Goal: Task Accomplishment & Management: Manage account settings

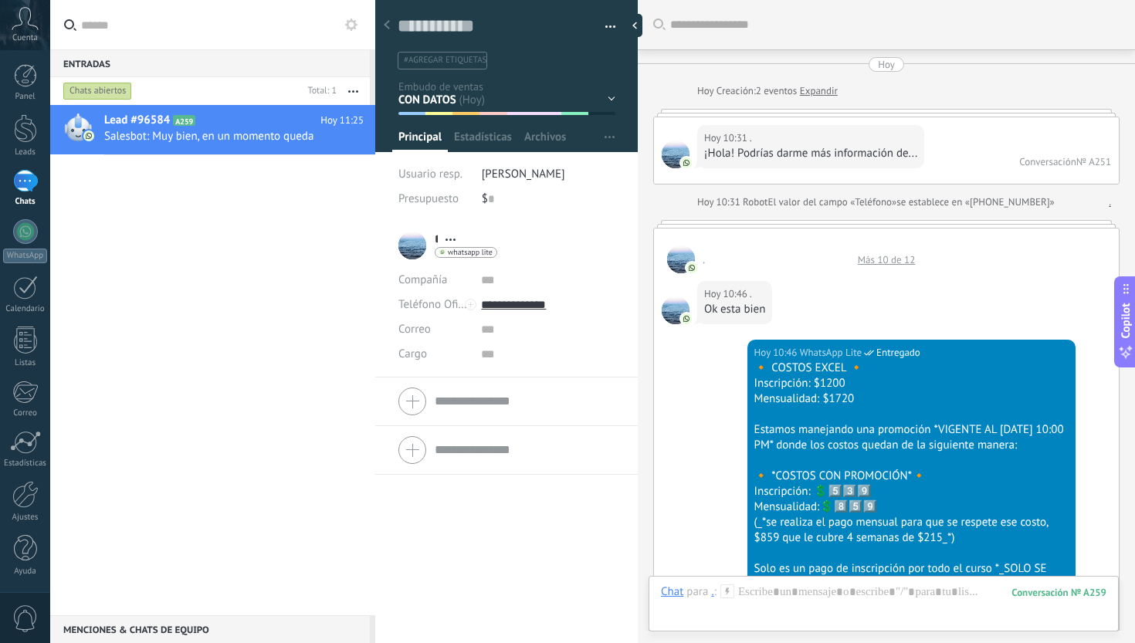
click at [0, 0] on div "Inicio y temario clase y horarios referencias y costos Formas de pago Rec Diari…" at bounding box center [0, 0] width 0 height 0
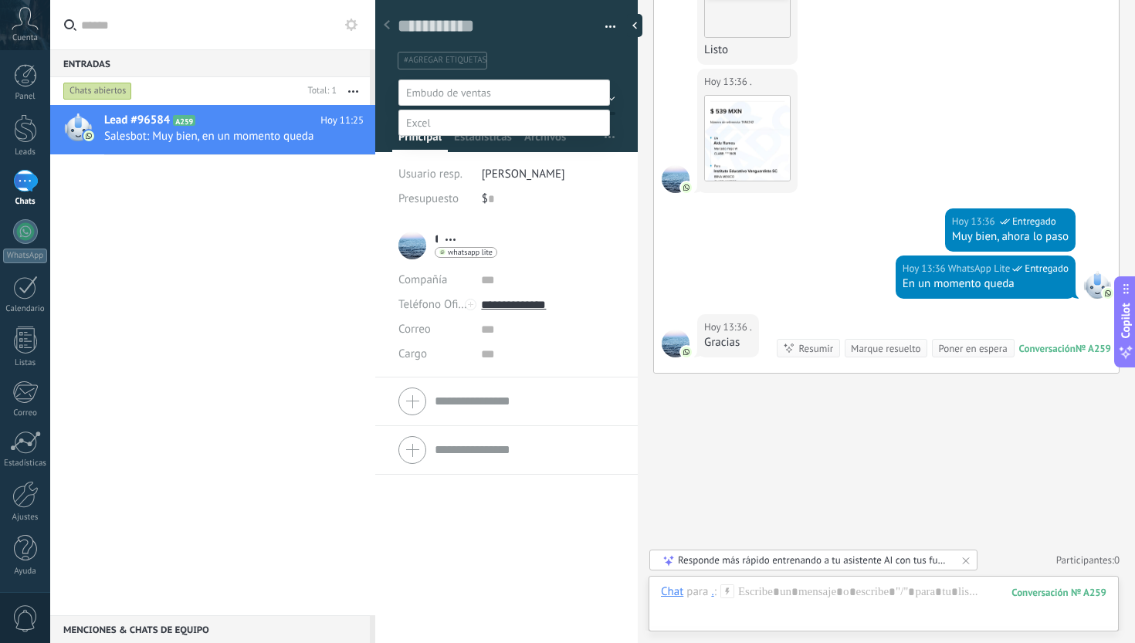
click at [0, 0] on label "INSCRITO" at bounding box center [0, 0] width 0 height 0
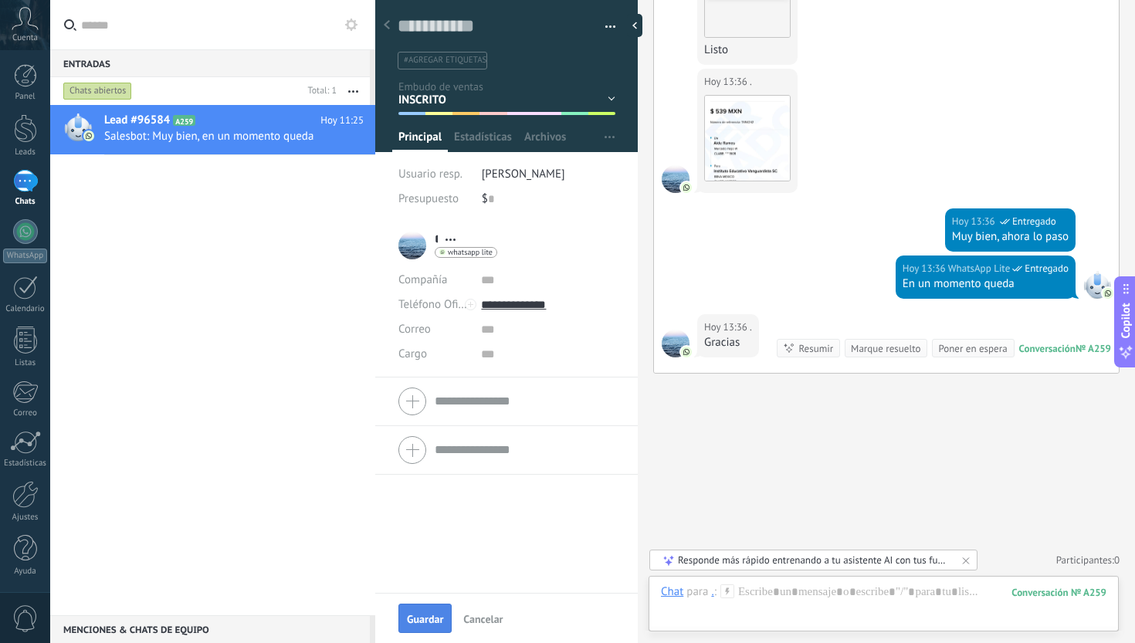
click at [419, 616] on span "Guardar" at bounding box center [425, 619] width 36 height 11
click at [881, 347] on div "Marque resuelto" at bounding box center [885, 348] width 69 height 15
click at [289, 326] on div "Lead #96584 A259 [DATE] 11:25 Salesbot: Muy bien, en un momento queda" at bounding box center [212, 360] width 325 height 510
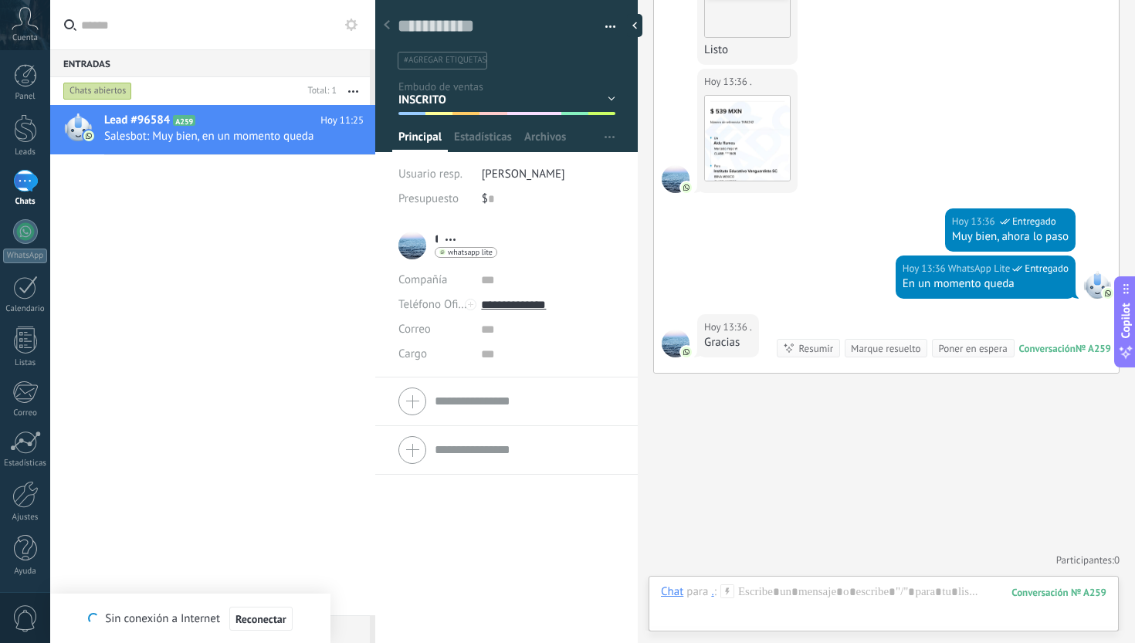
click at [871, 353] on div "Marque resuelto" at bounding box center [885, 348] width 69 height 15
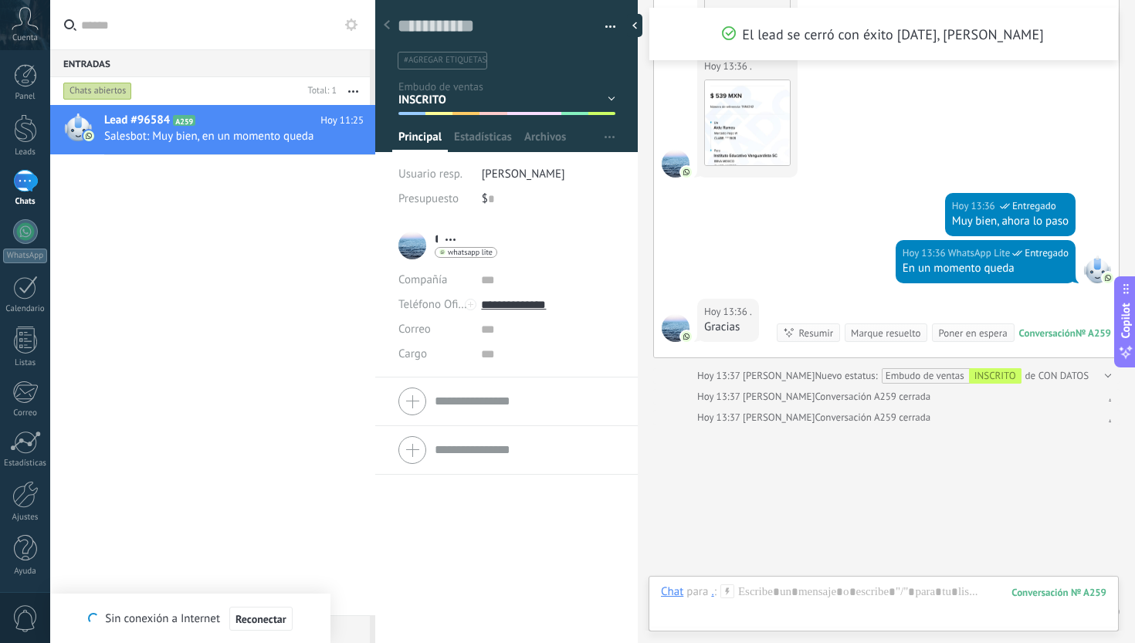
click at [245, 339] on div "Lead #96584 A259 [DATE] 11:25 Salesbot: Muy bien, en un momento queda" at bounding box center [212, 360] width 325 height 510
click at [20, 123] on div at bounding box center [25, 128] width 23 height 29
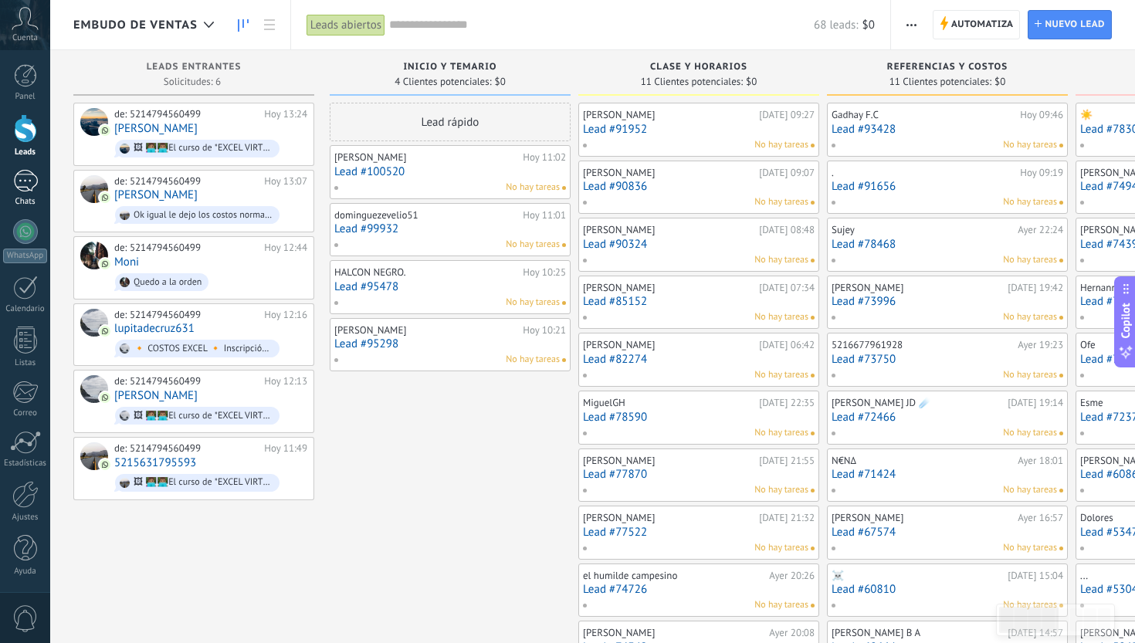
click at [25, 190] on div "1" at bounding box center [25, 181] width 25 height 22
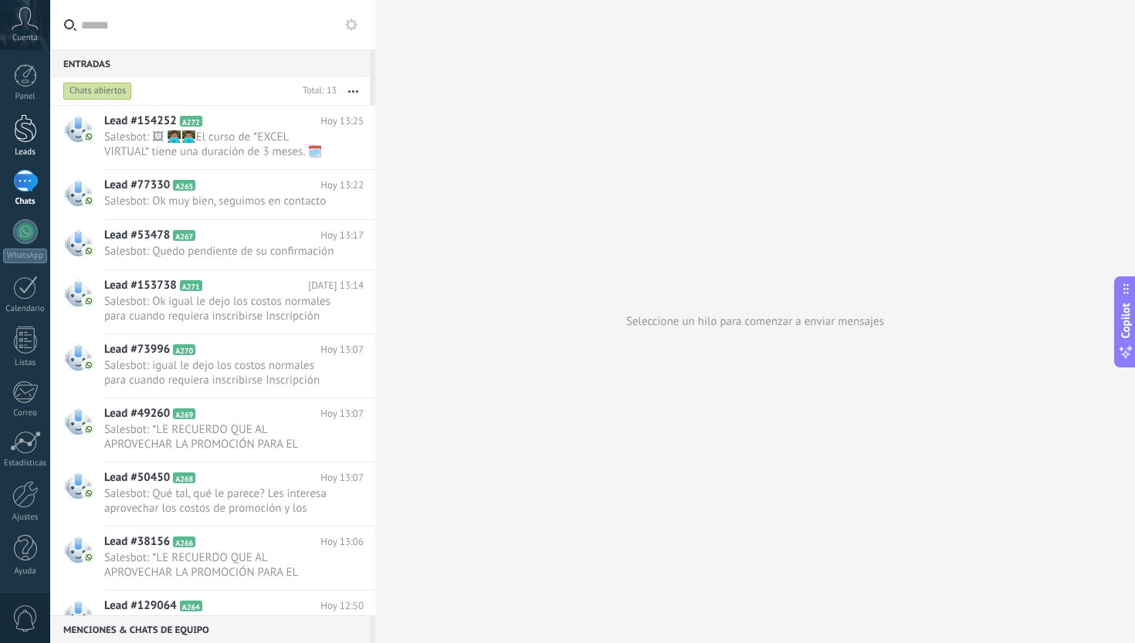
click at [23, 135] on div at bounding box center [25, 128] width 23 height 29
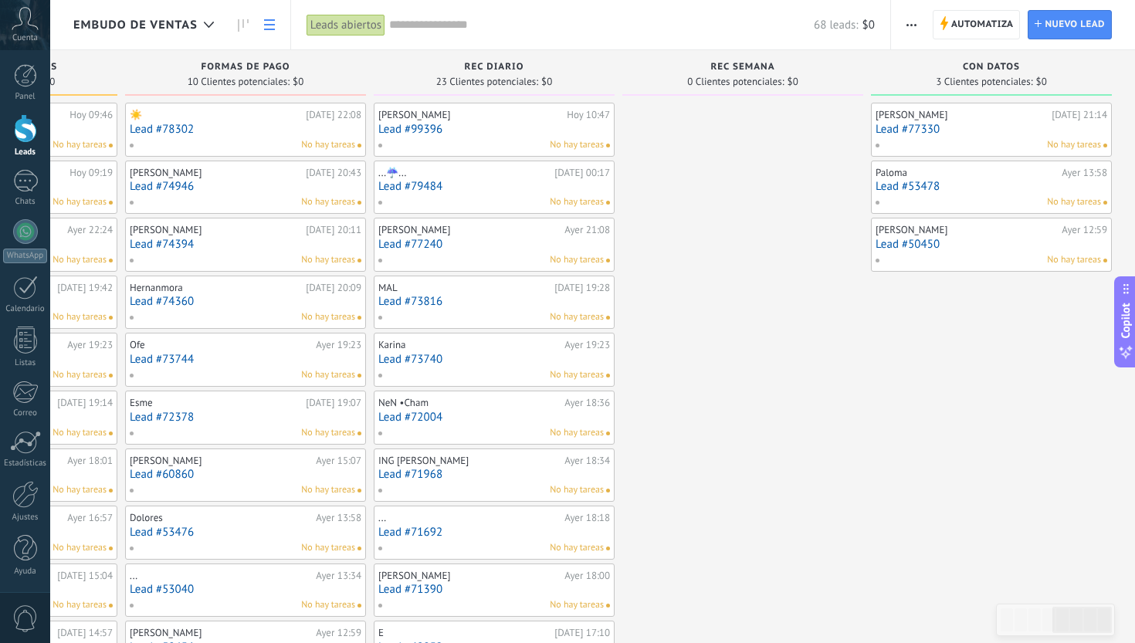
click at [274, 26] on icon at bounding box center [269, 24] width 11 height 11
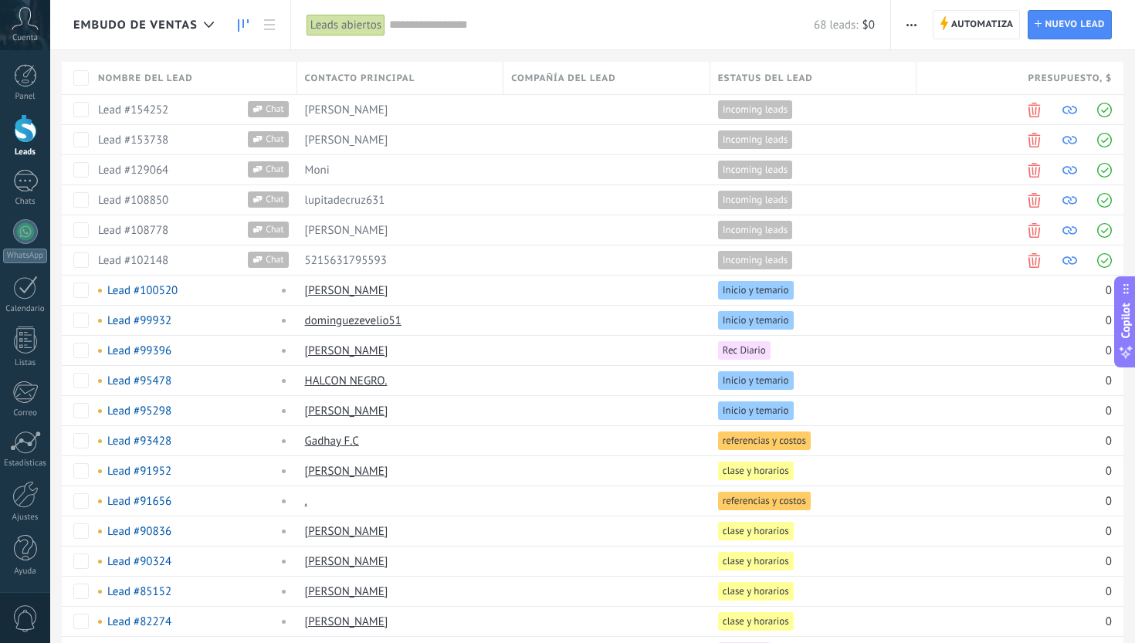
click at [246, 25] on icon at bounding box center [243, 25] width 11 height 12
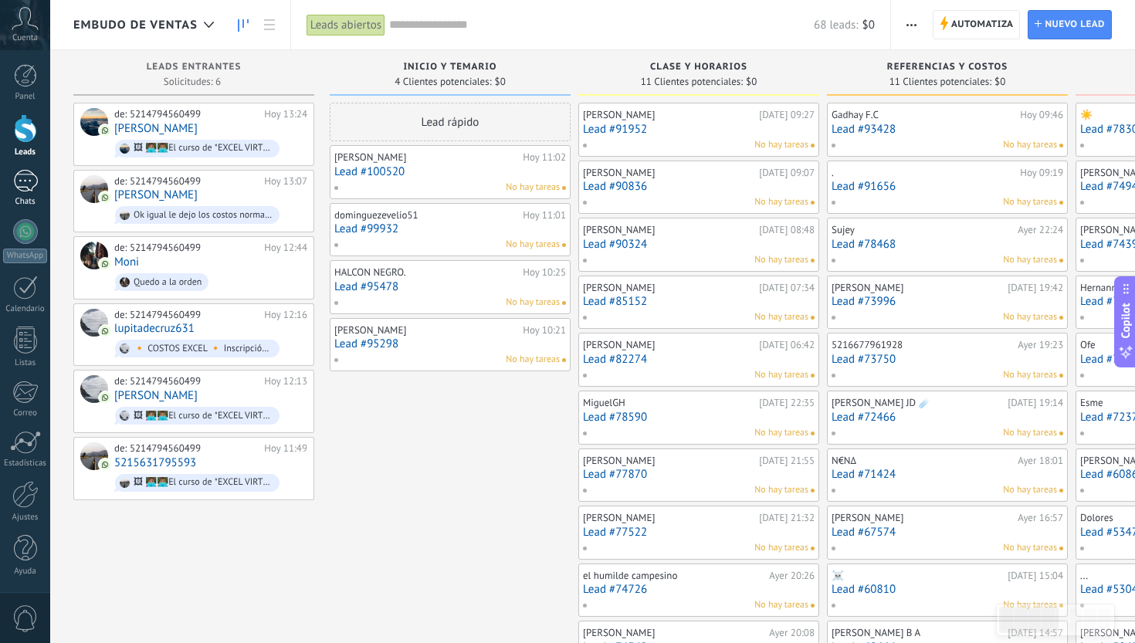
click at [22, 191] on div "1" at bounding box center [25, 181] width 25 height 22
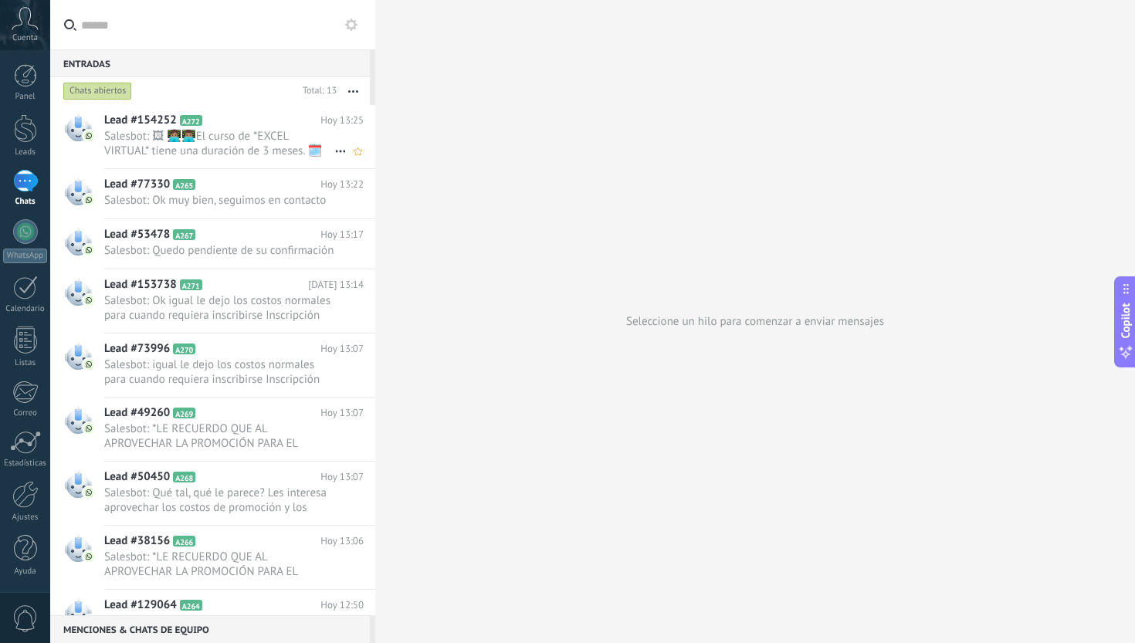
click at [272, 128] on div "Lead #154252 A272 [DATE] 13:25 Salesbot: 🖼 👩🏽‍💻👨🏽‍💻El curso de *EXCEL VIRTUAL* …" at bounding box center [239, 136] width 271 height 63
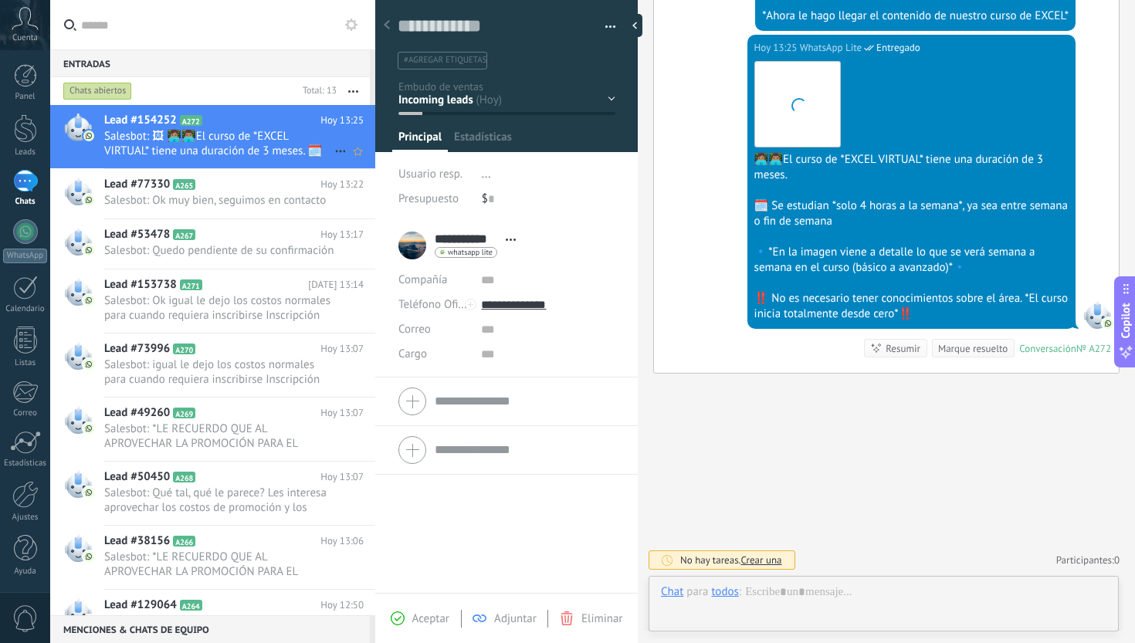
scroll to position [23, 0]
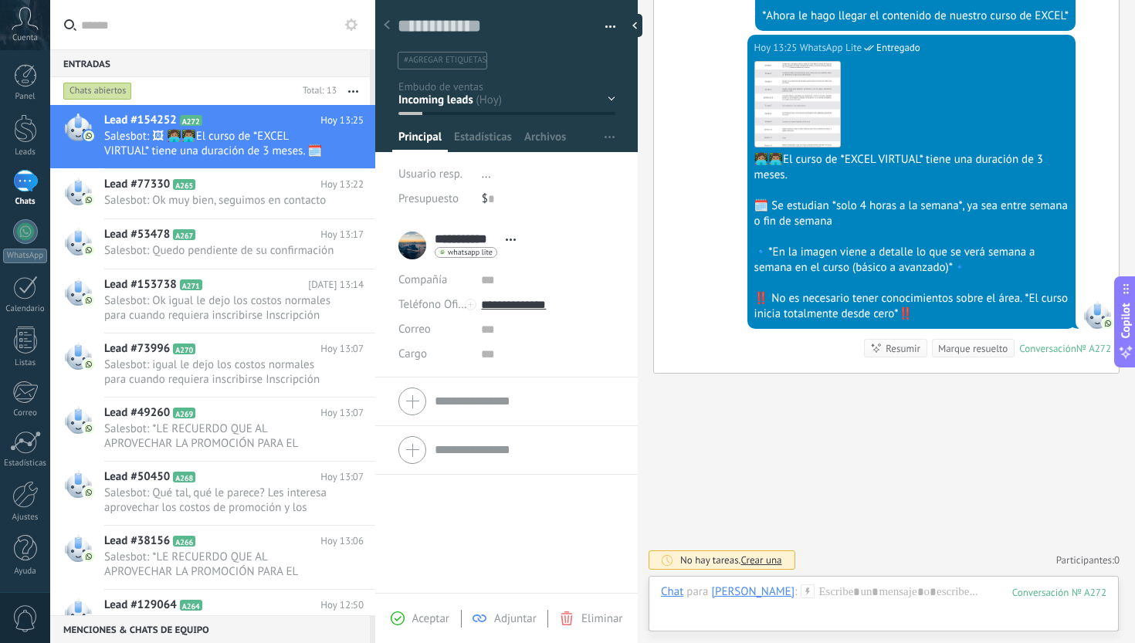
click at [0, 0] on div "Inicio y temario clase y horarios referencias y costos Formas de pago Rec Diario" at bounding box center [0, 0] width 0 height 0
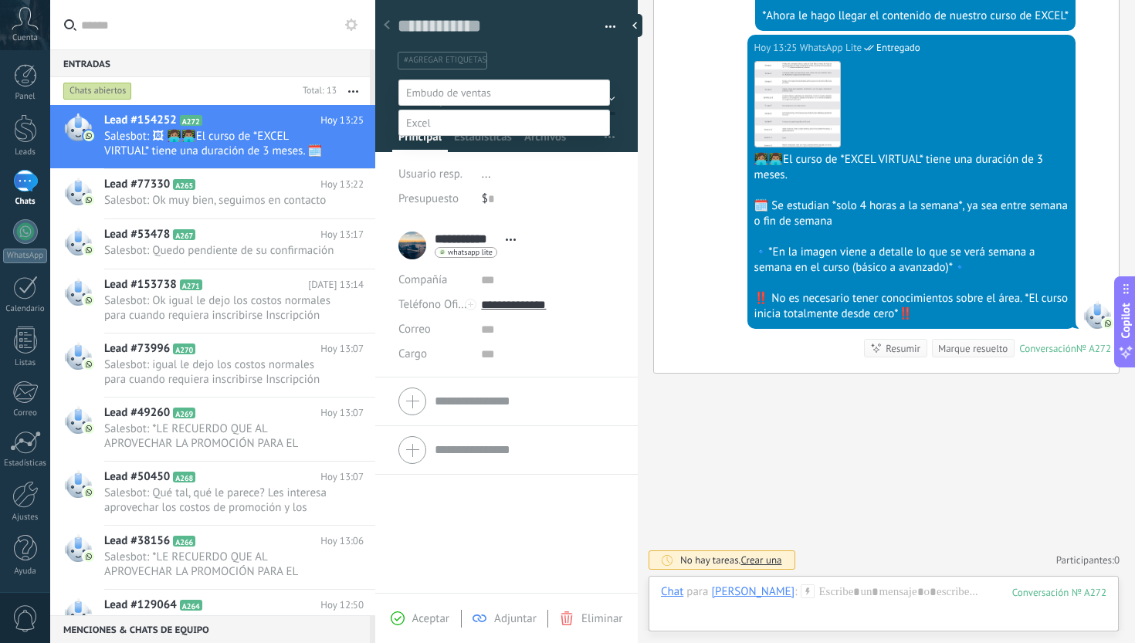
click at [0, 0] on label "Inicio y temario" at bounding box center [0, 0] width 0 height 0
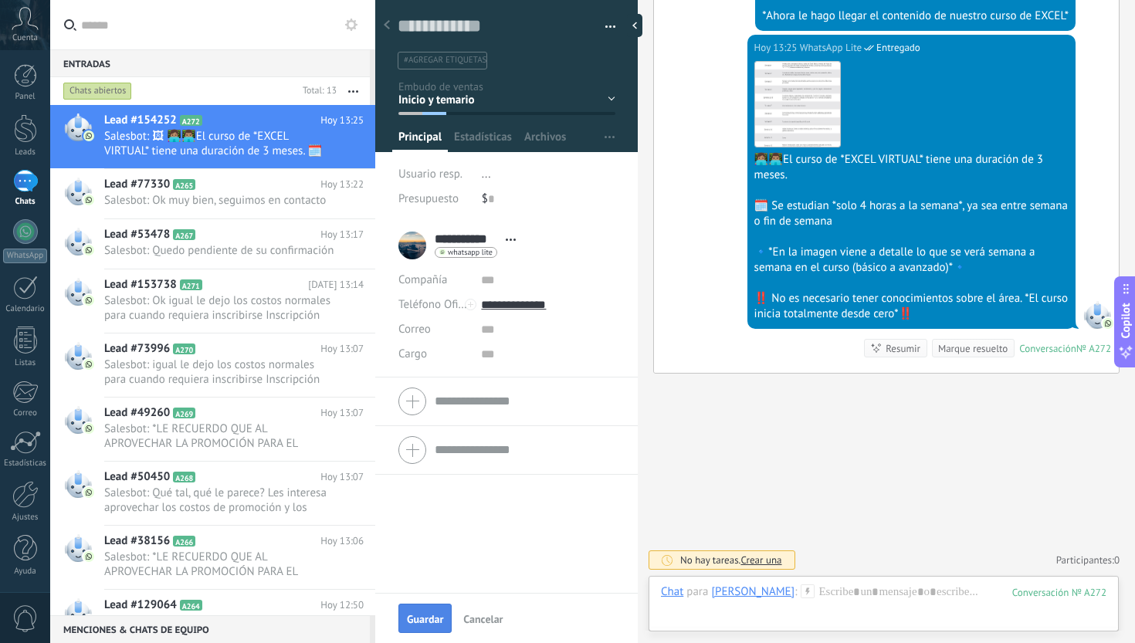
click at [421, 622] on span "Guardar" at bounding box center [425, 619] width 36 height 11
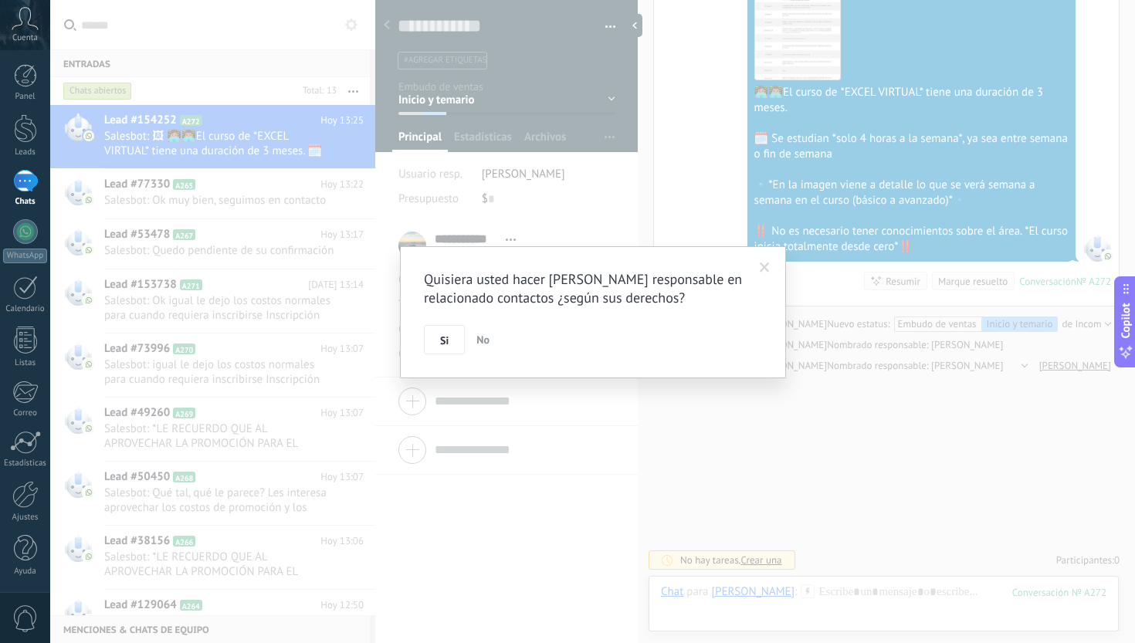
click at [953, 350] on div "Quisiera usted hacer [PERSON_NAME] responsable en relacionado contactos ¿según …" at bounding box center [592, 321] width 1084 height 643
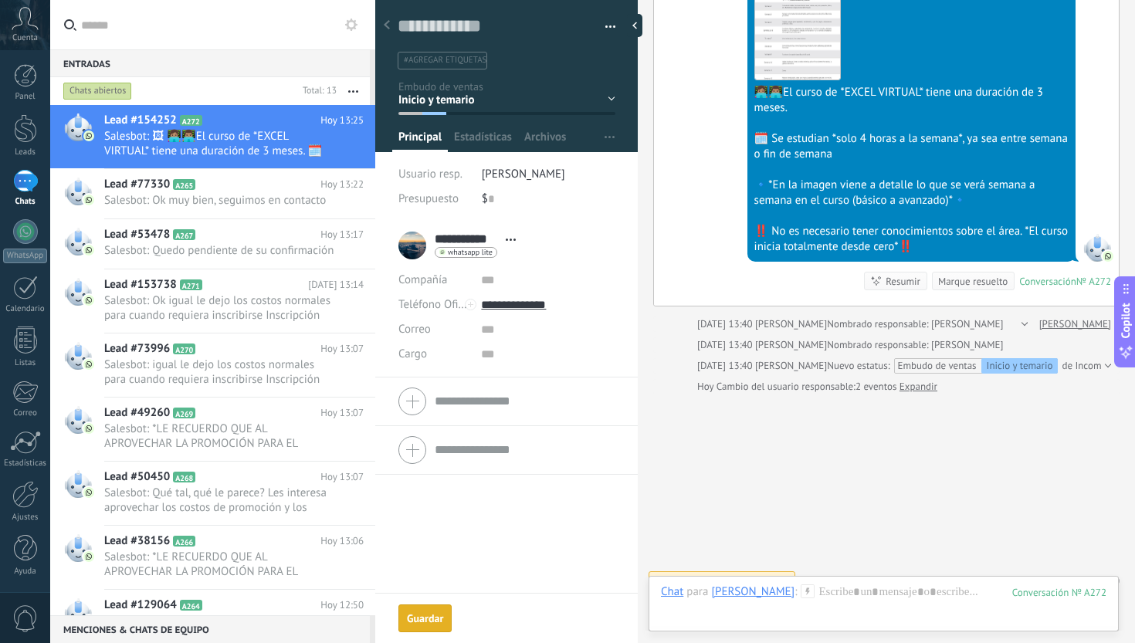
click at [969, 283] on div "Marque resuelto" at bounding box center [972, 281] width 69 height 15
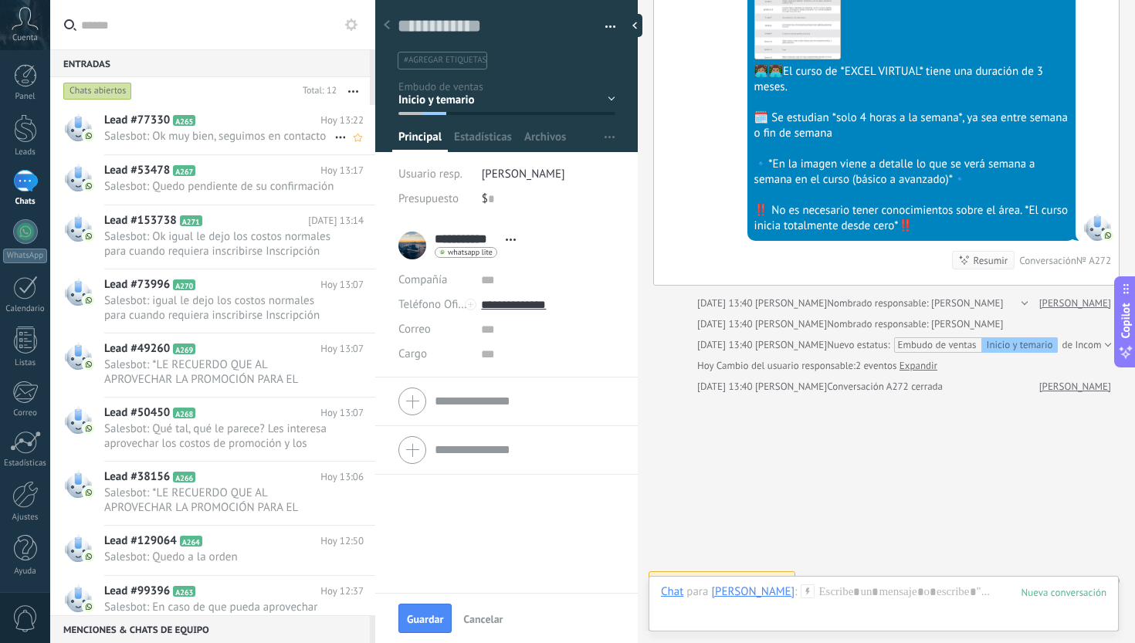
click at [245, 143] on span "Salesbot: Ok muy bien, seguimos en contacto" at bounding box center [219, 136] width 230 height 15
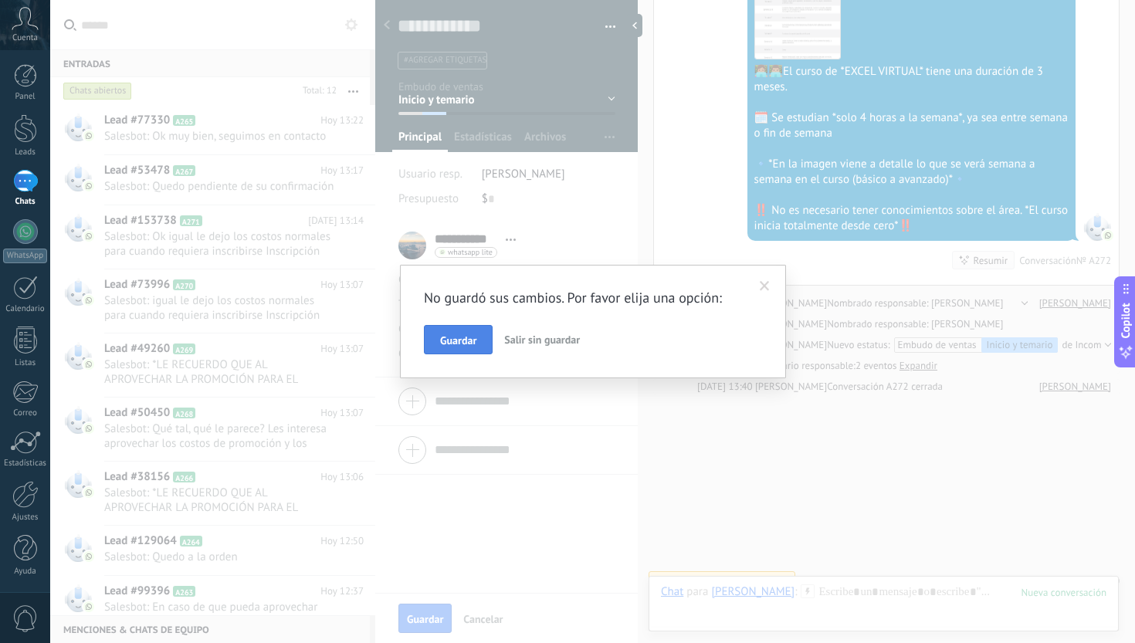
click at [475, 330] on button "Guardar" at bounding box center [458, 339] width 69 height 29
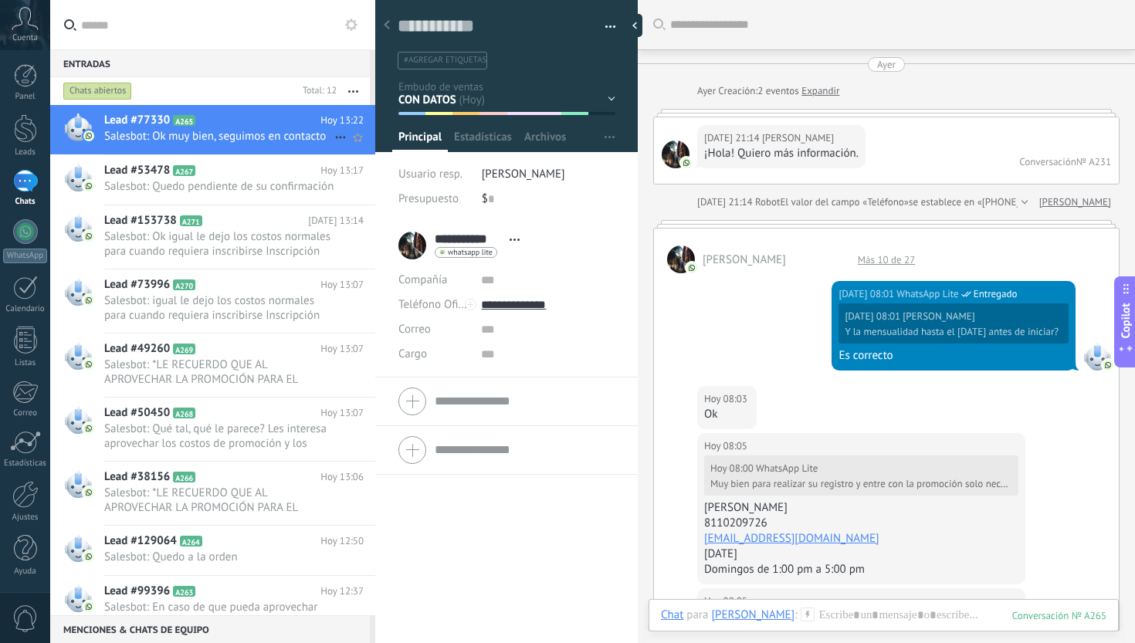
click at [253, 129] on span "Salesbot: Ok muy bien, seguimos en contacto" at bounding box center [219, 136] width 230 height 15
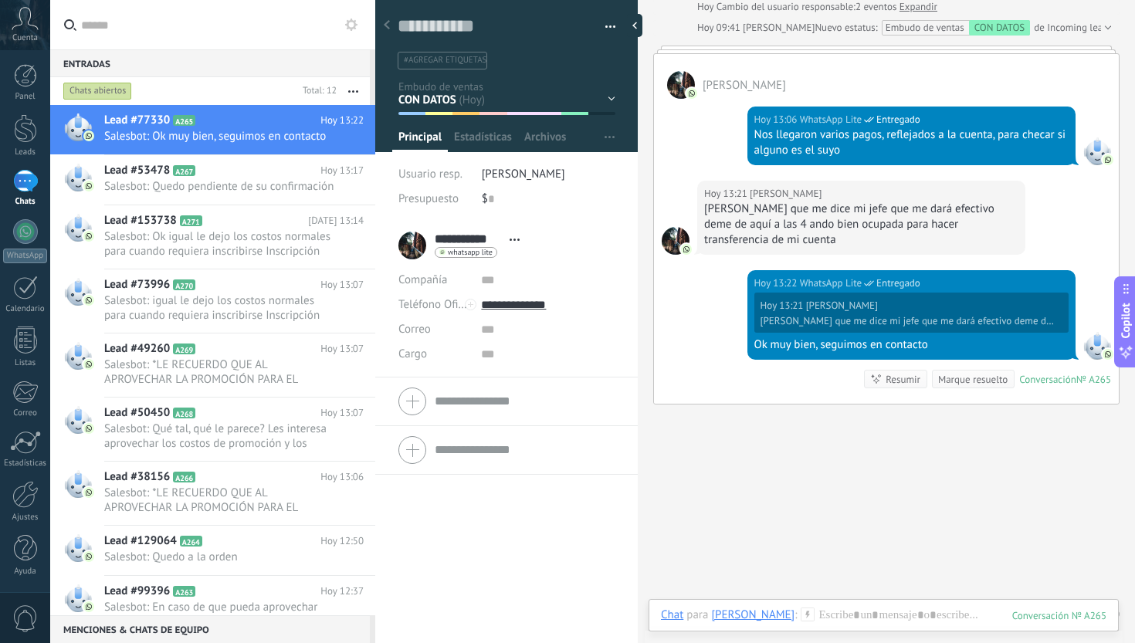
click at [989, 372] on div "Marque resuelto" at bounding box center [972, 379] width 69 height 15
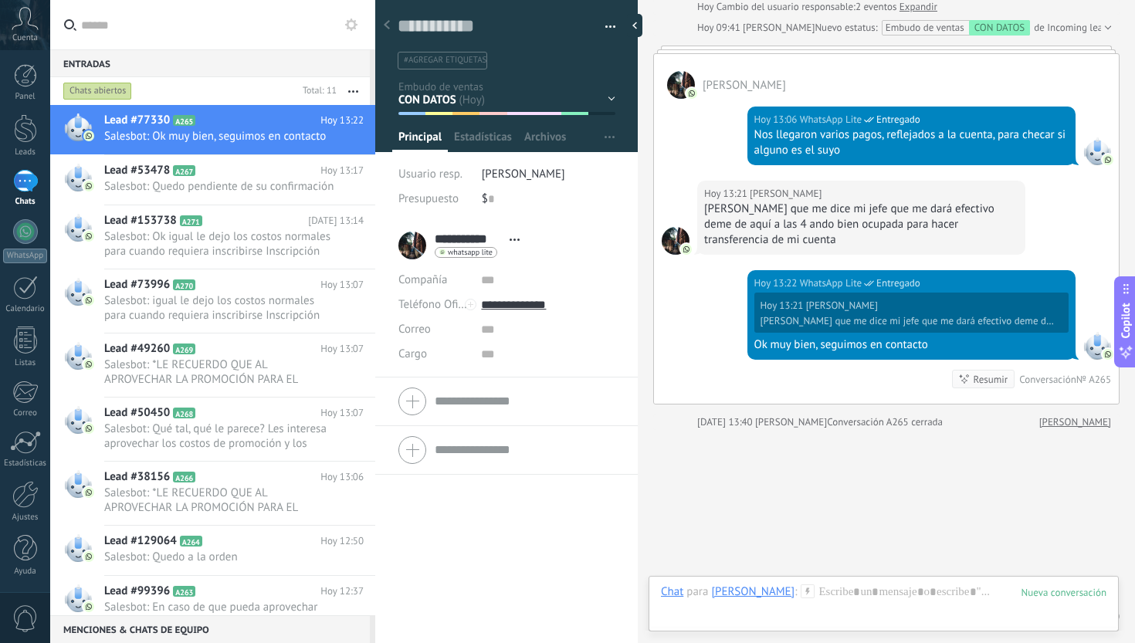
scroll to position [1426, 0]
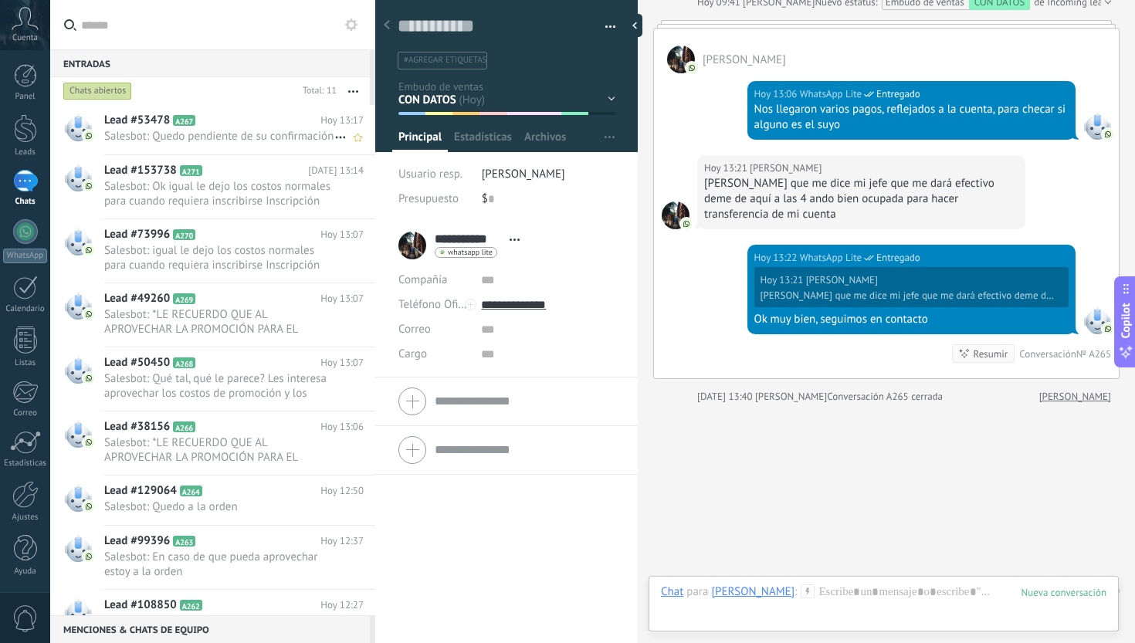
click at [271, 144] on span "Salesbot: Quedo pendiente de su confirmación" at bounding box center [219, 136] width 230 height 15
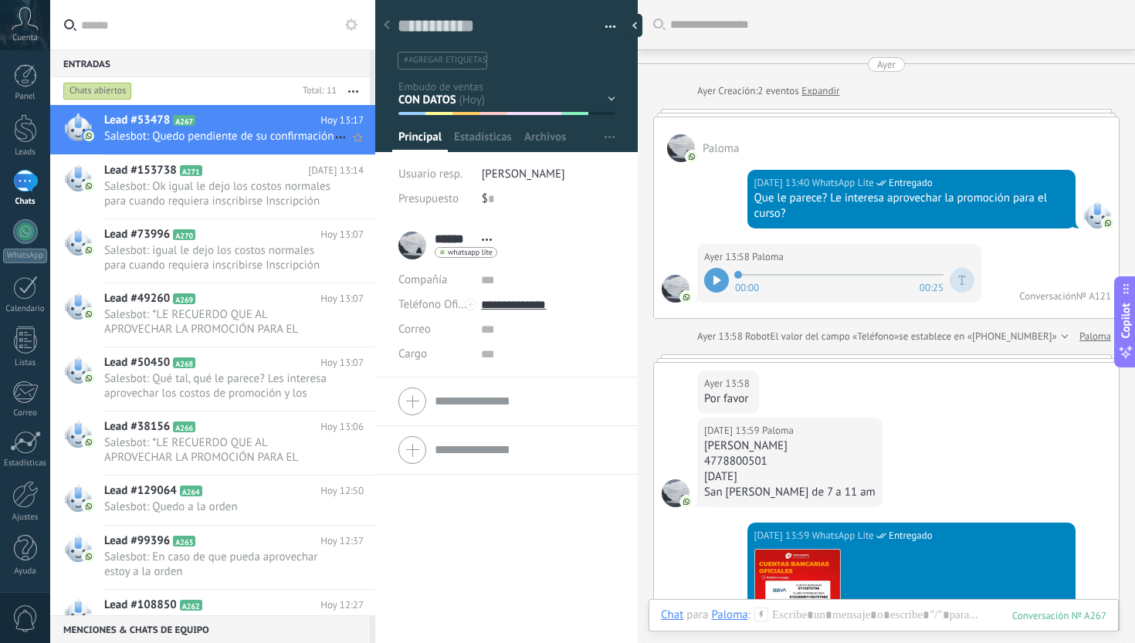
scroll to position [2054, 0]
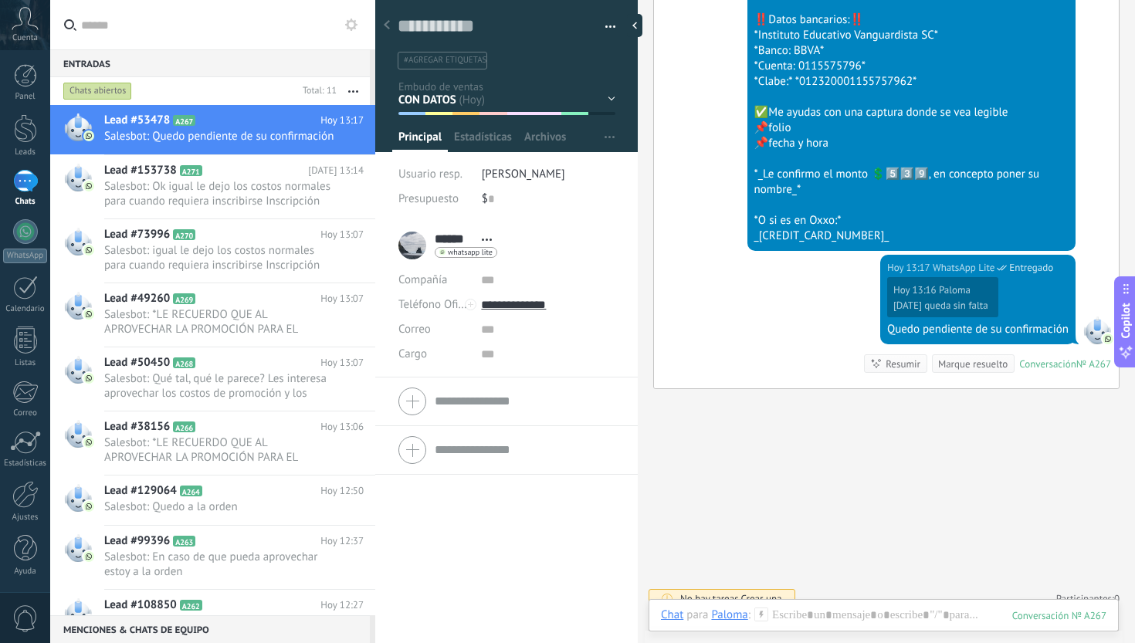
click at [973, 360] on div "Marque resuelto" at bounding box center [972, 364] width 69 height 15
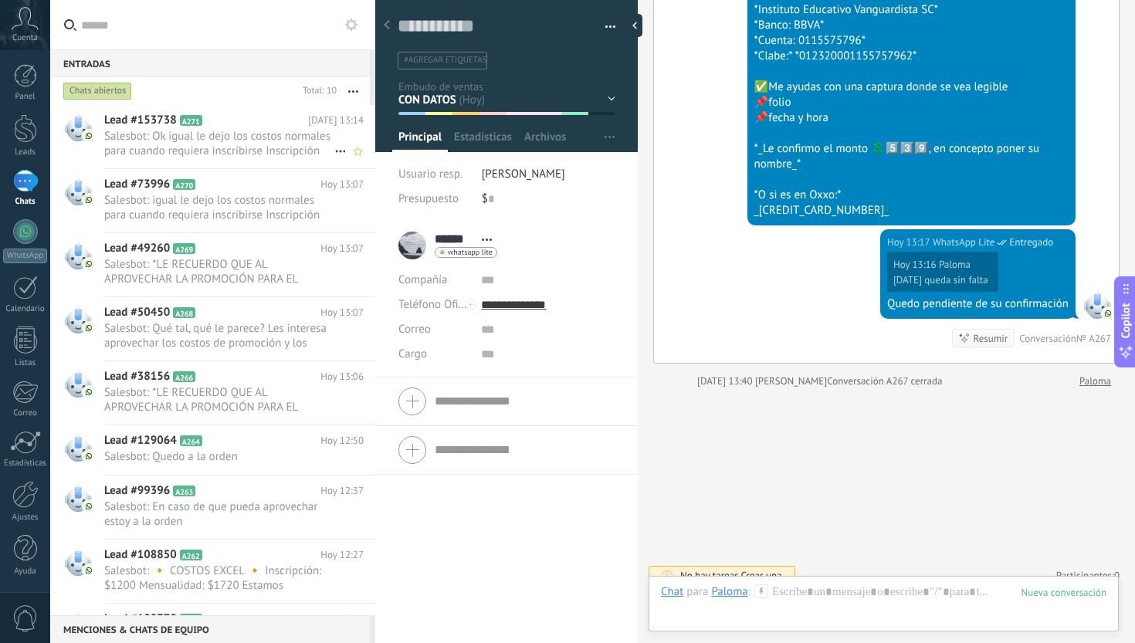
click at [305, 147] on span "Salesbot: Ok igual le dejo los costos normales para cuando requiera inscribirse…" at bounding box center [219, 143] width 230 height 29
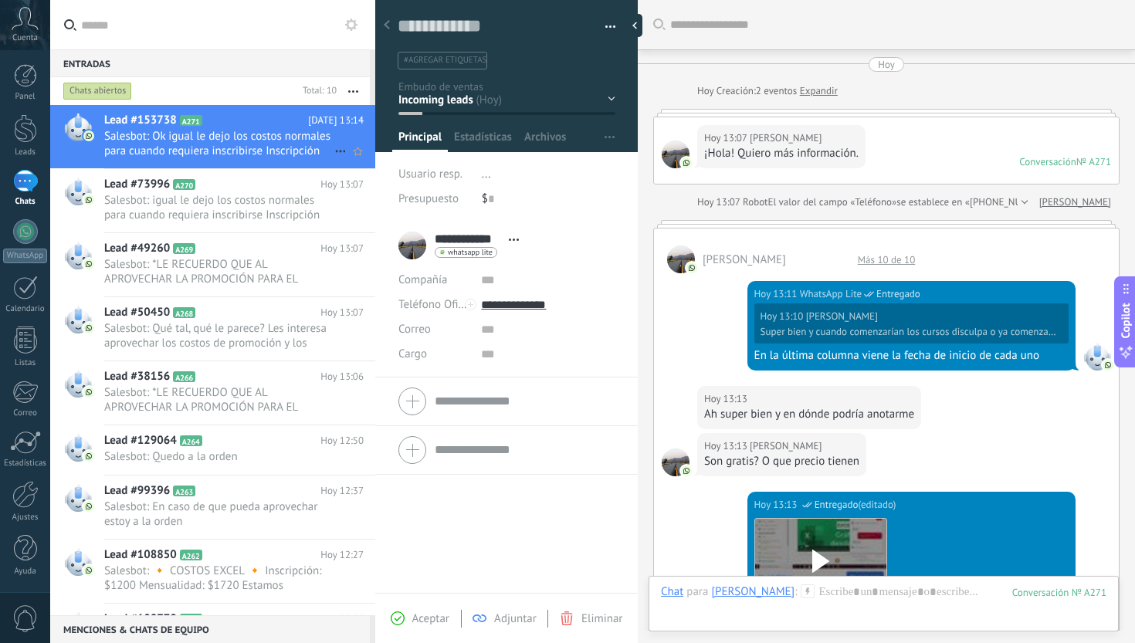
scroll to position [1476, 0]
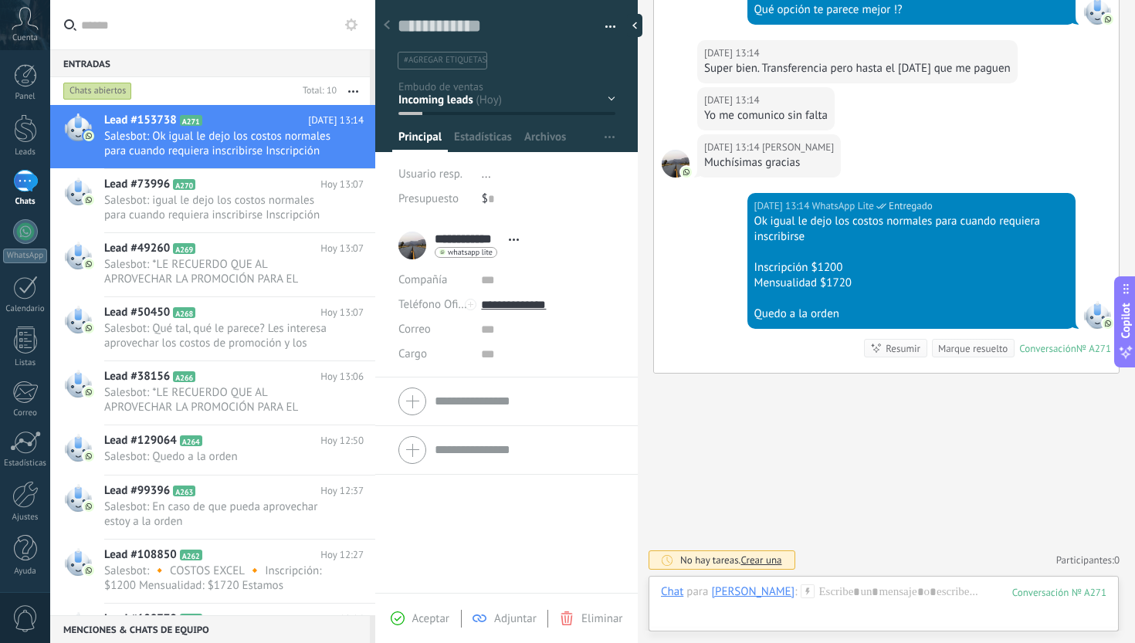
click at [0, 0] on div "Inicio y temario clase y horarios referencias y costos Formas de pago Rec Diario" at bounding box center [0, 0] width 0 height 0
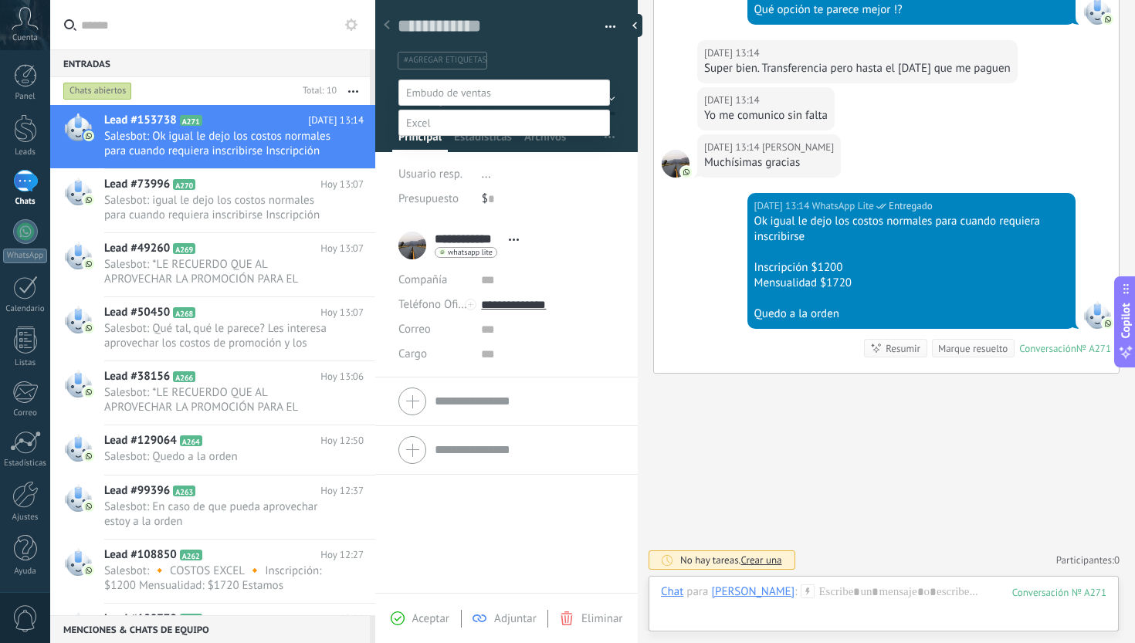
click at [0, 0] on label "referencias y costos" at bounding box center [0, 0] width 0 height 0
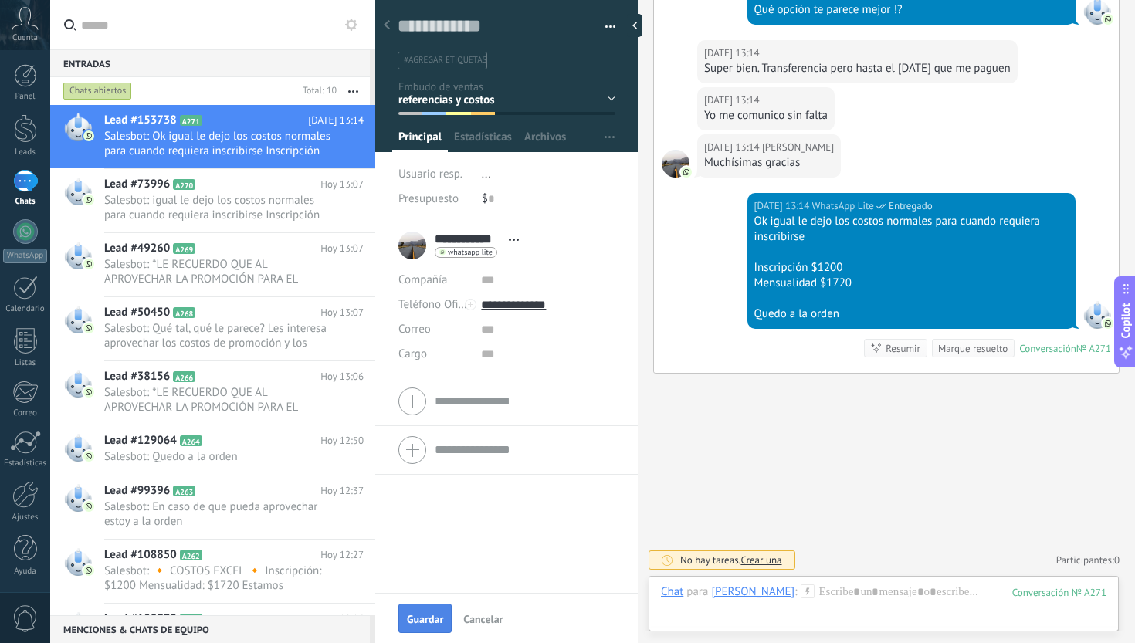
click at [433, 611] on button "Guardar" at bounding box center [424, 618] width 53 height 29
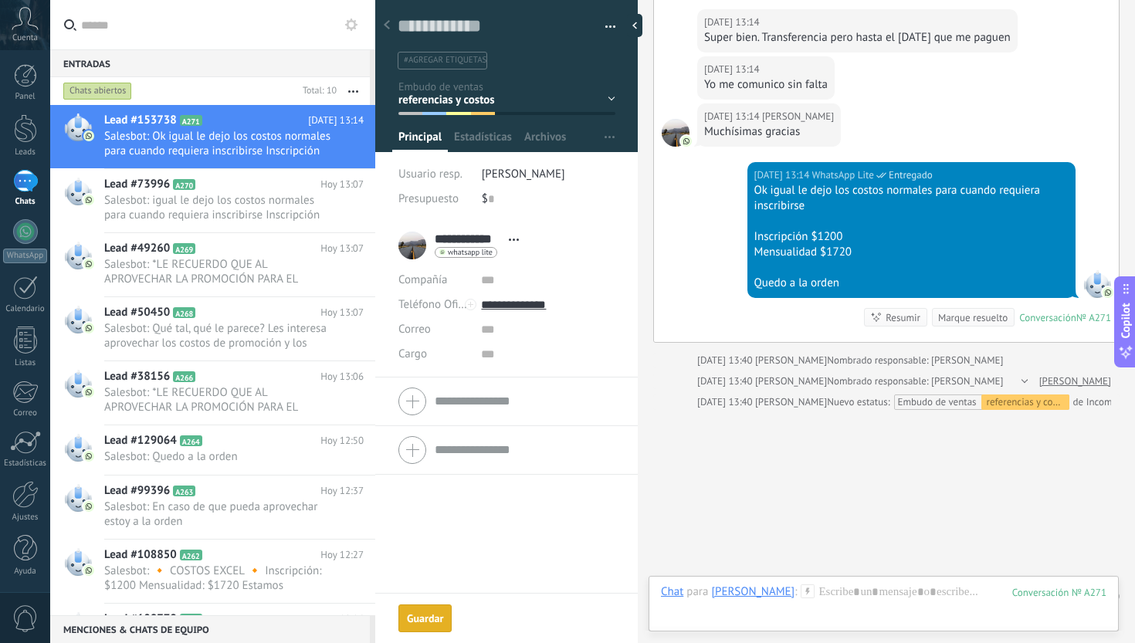
scroll to position [1544, 0]
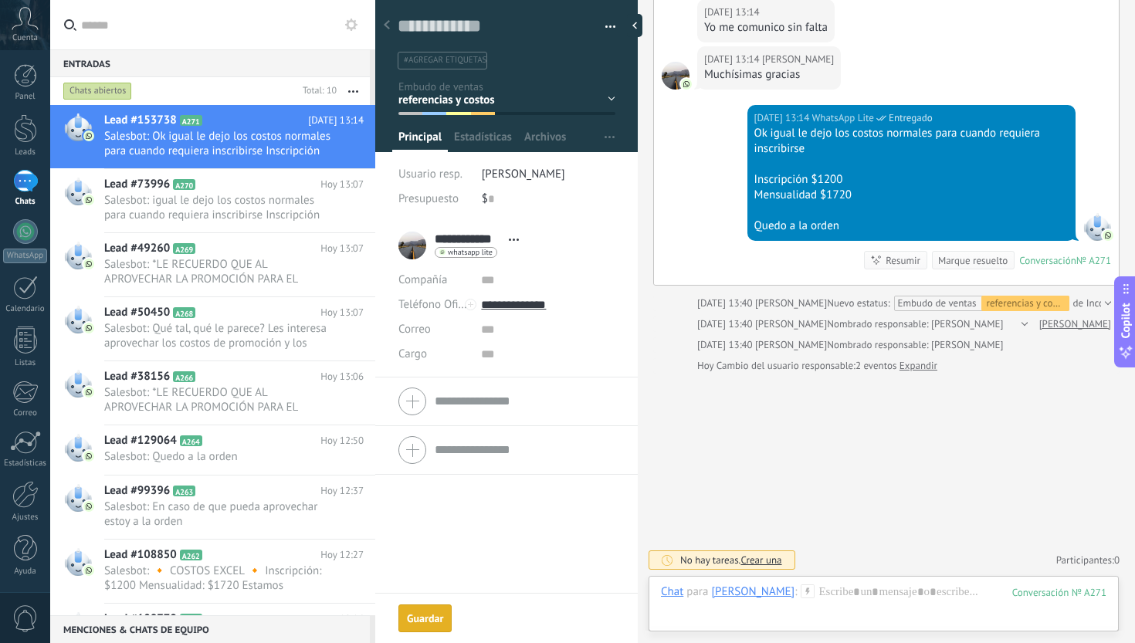
click at [952, 268] on div "Marque resuelto" at bounding box center [972, 260] width 69 height 15
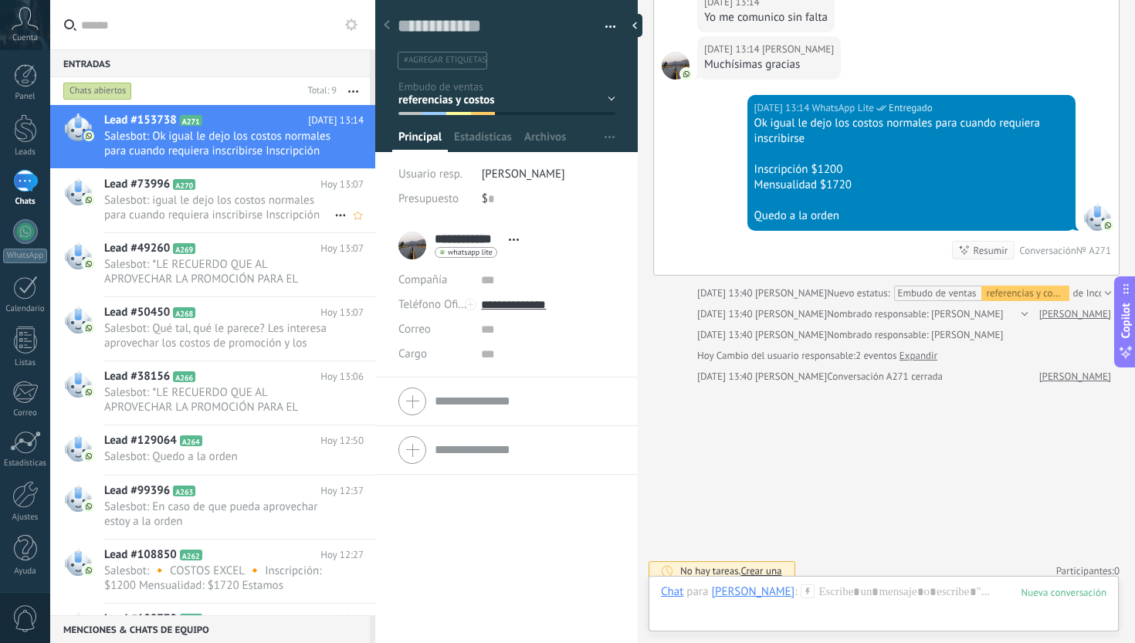
scroll to position [1564, 0]
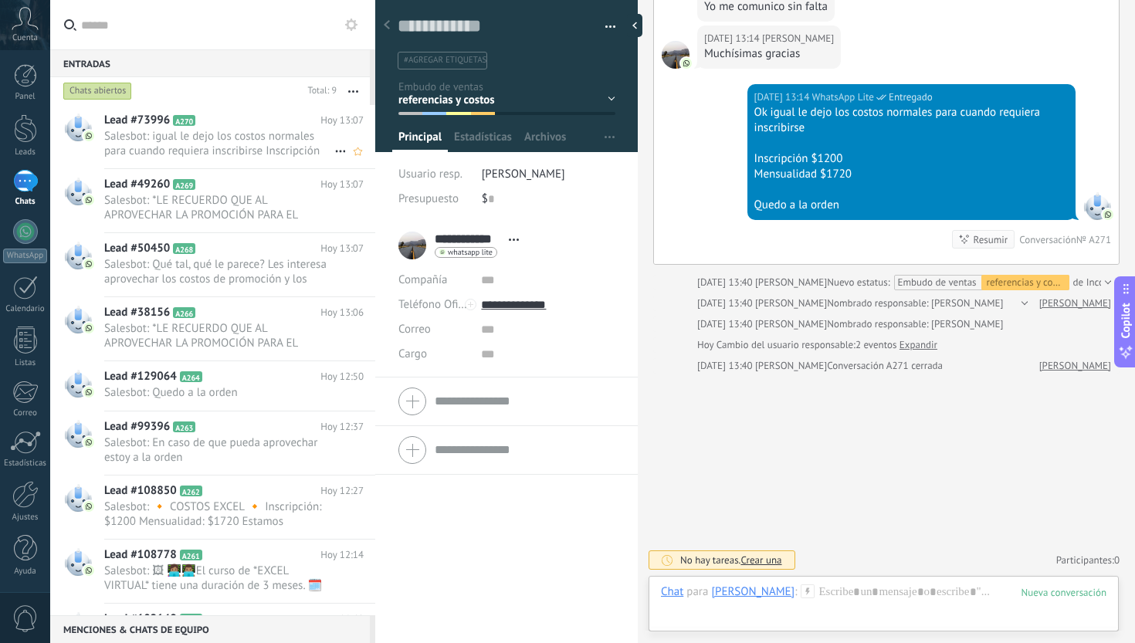
click at [262, 151] on span "Salesbot: igual le dejo los costos normales para cuando requiera inscribirse In…" at bounding box center [219, 143] width 230 height 29
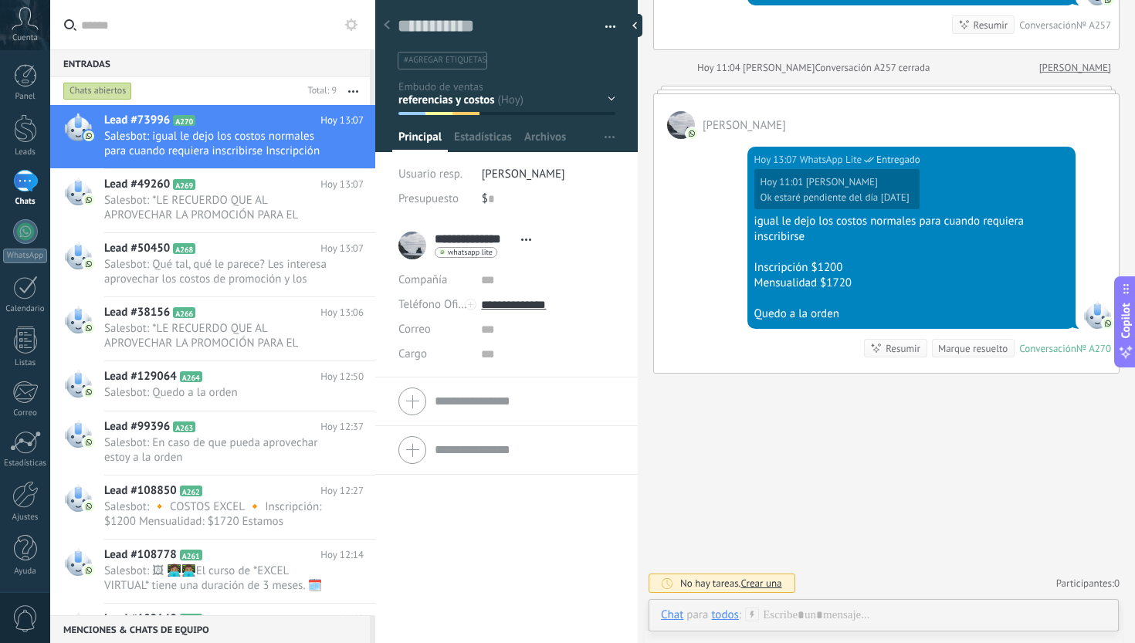
scroll to position [3153, 0]
click at [230, 147] on span "Salesbot: igual le dejo los costos normales para cuando requiera inscribirse In…" at bounding box center [219, 143] width 230 height 29
click at [684, 139] on div at bounding box center [681, 125] width 28 height 28
click at [972, 356] on div "Marque resuelto" at bounding box center [972, 348] width 69 height 15
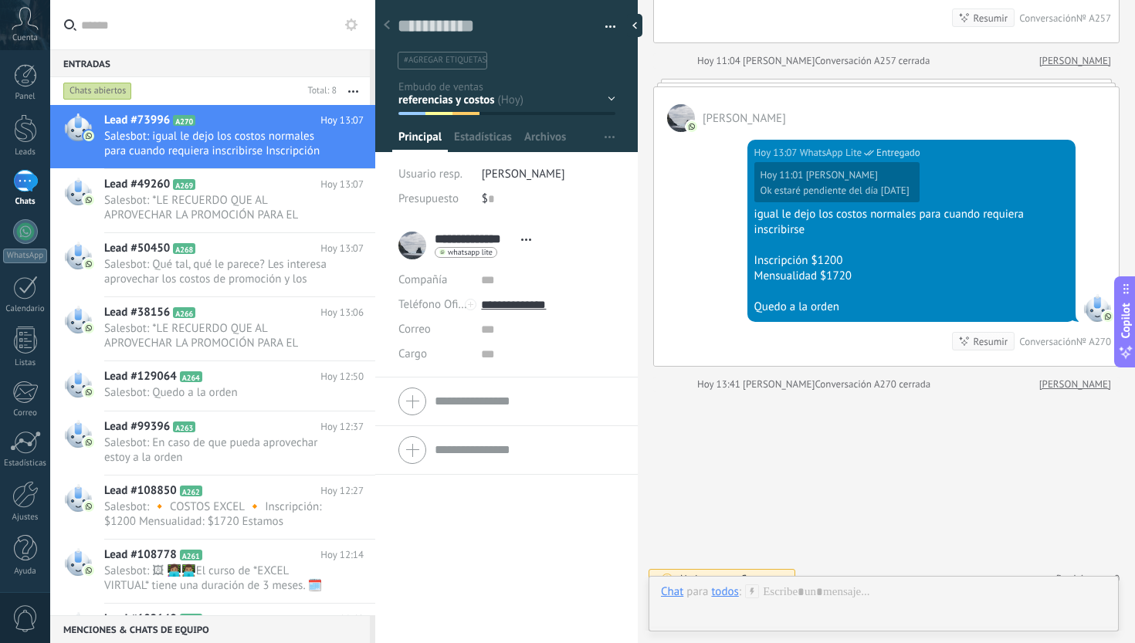
scroll to position [3178, 0]
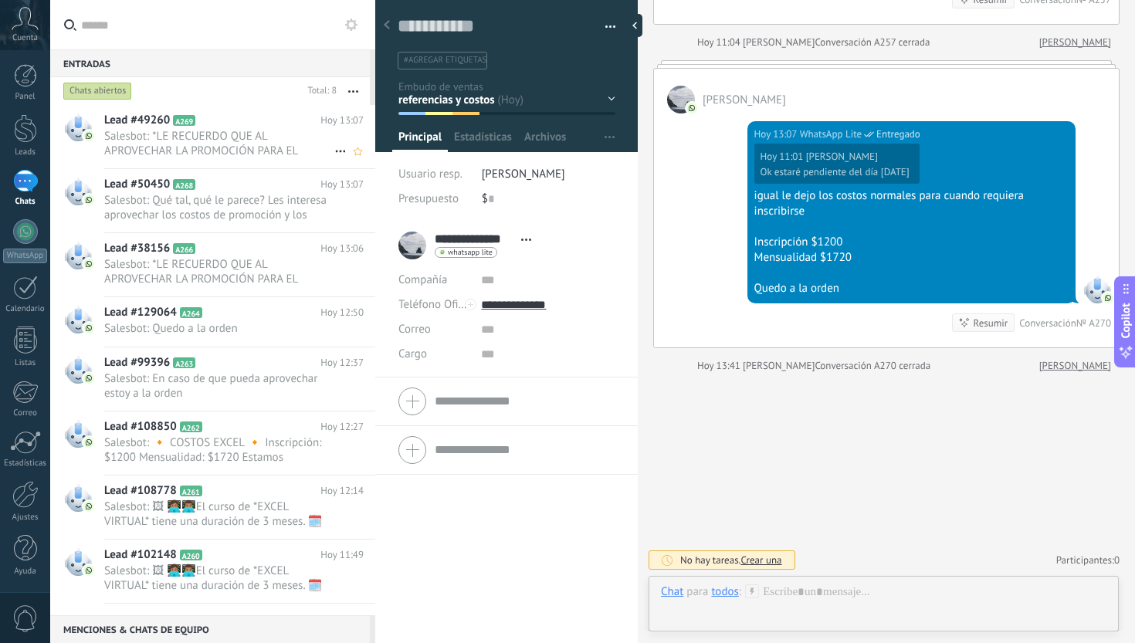
click at [265, 124] on h2 "Lead #49260 A269" at bounding box center [212, 120] width 216 height 15
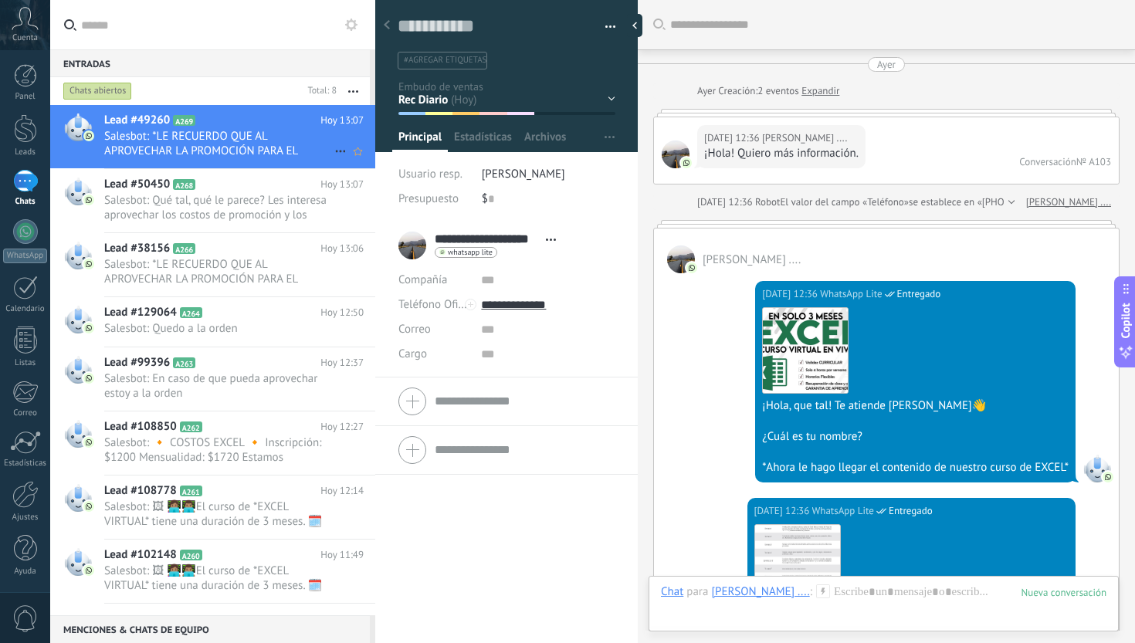
scroll to position [23, 0]
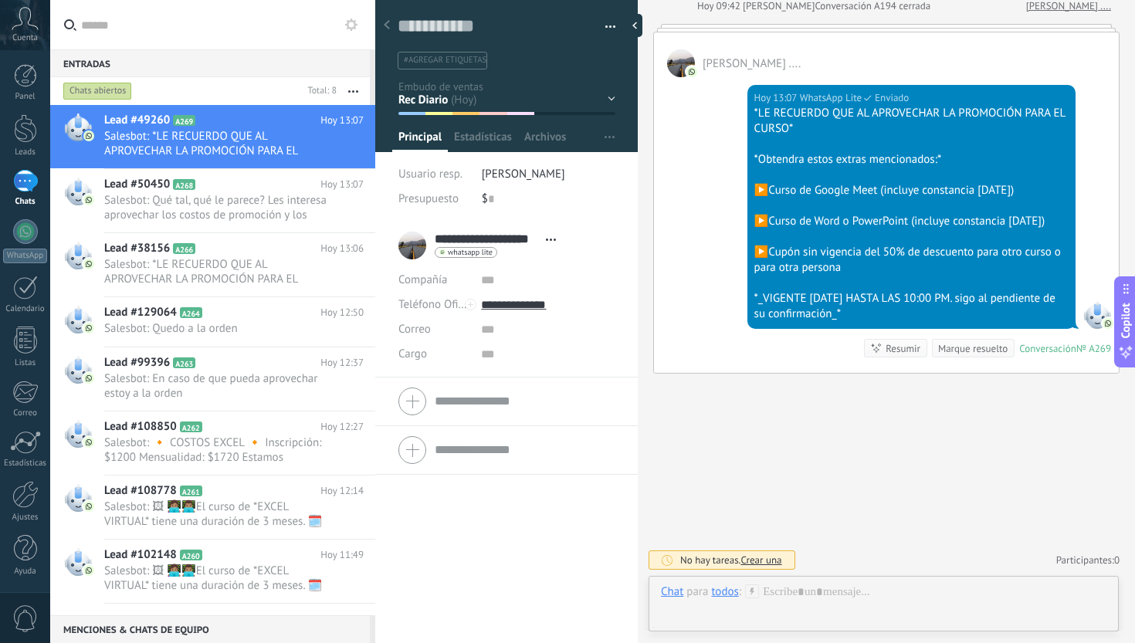
click at [972, 347] on div "Marque resuelto" at bounding box center [972, 348] width 69 height 15
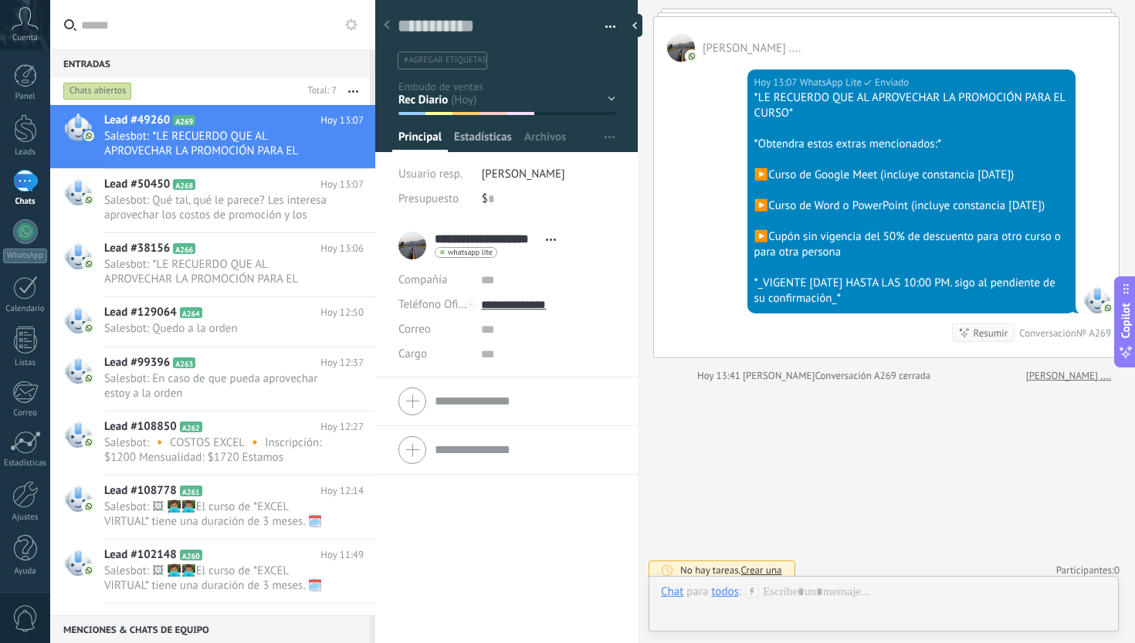
scroll to position [3182, 0]
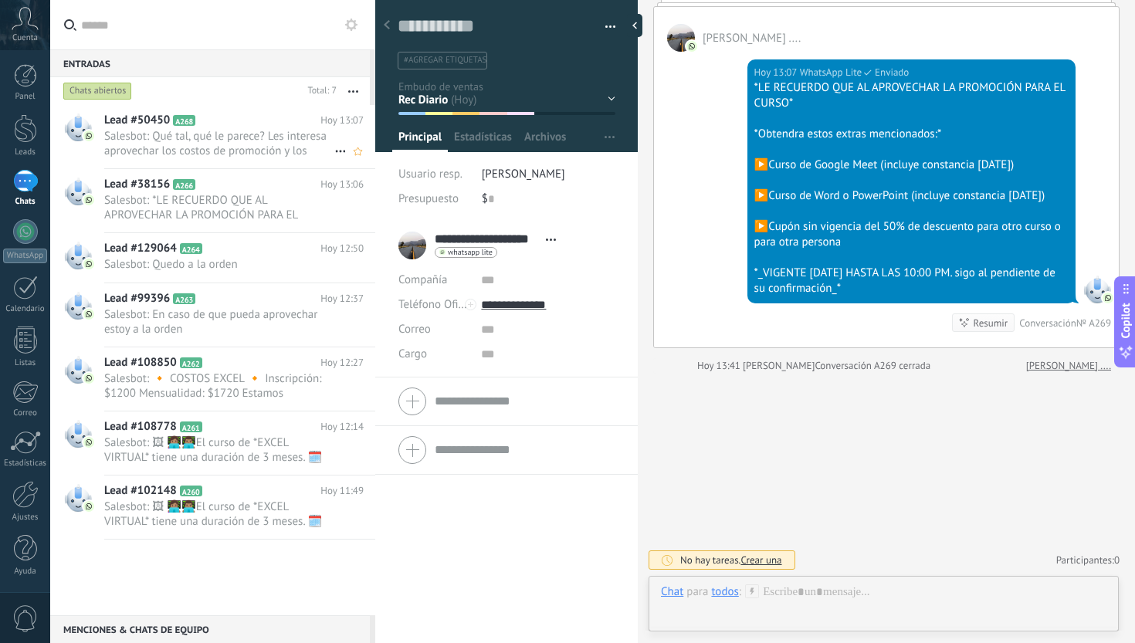
click at [247, 136] on span "Salesbot: Qué tal, qué le parece? Les interesa aprovechar los costos de promoci…" at bounding box center [219, 143] width 230 height 29
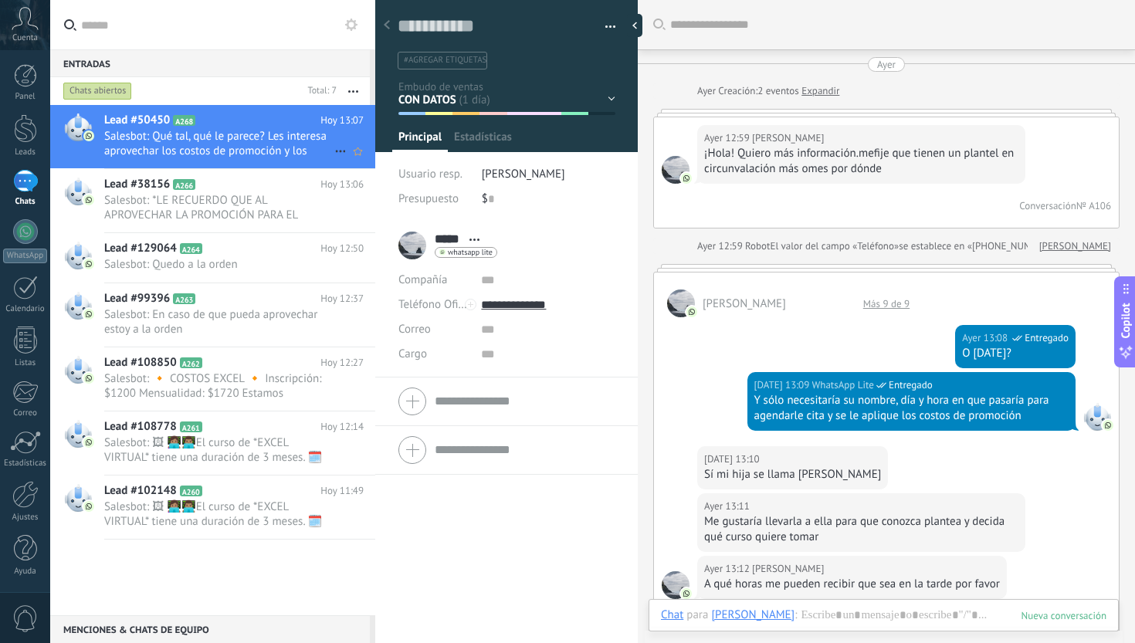
scroll to position [1565, 0]
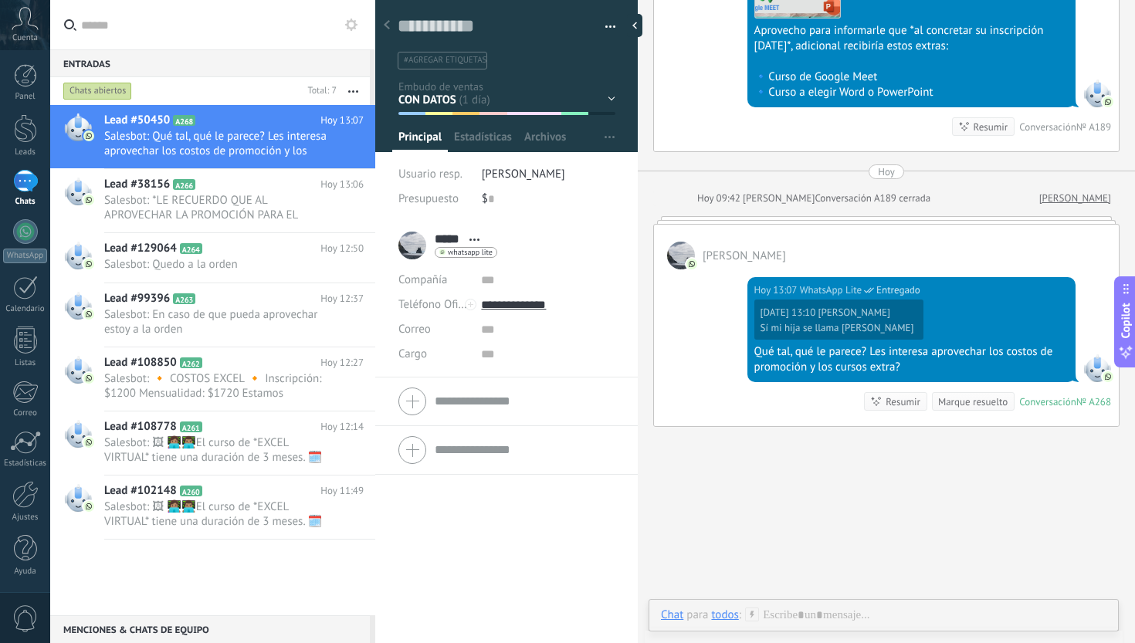
click at [982, 404] on div "Marque resuelto" at bounding box center [972, 401] width 69 height 15
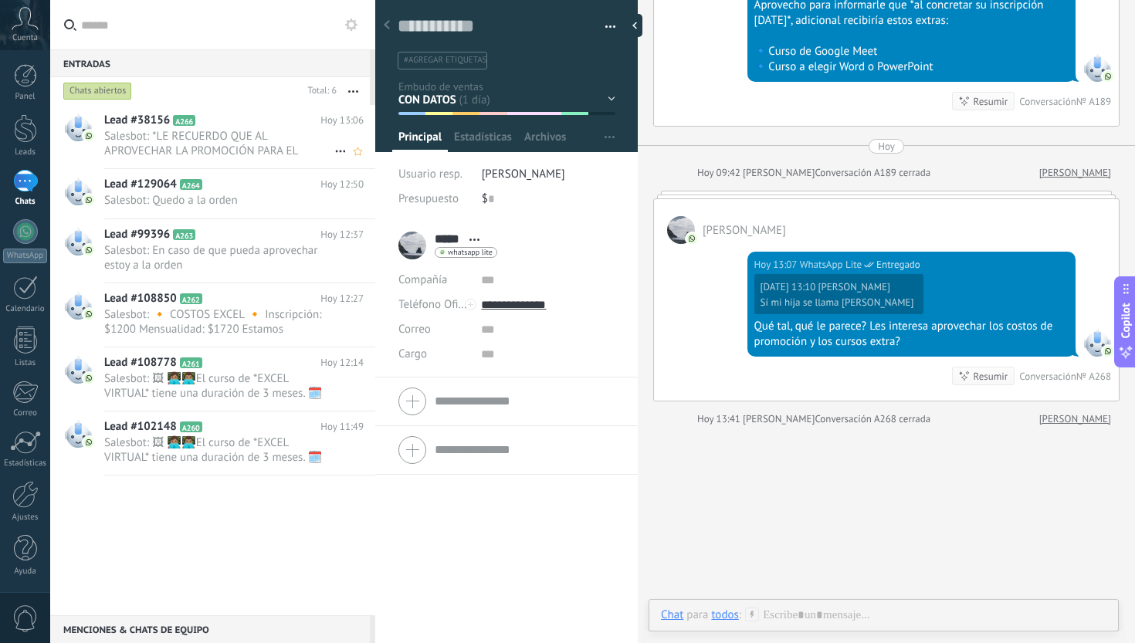
click at [265, 146] on span "Salesbot: *LE RECUERDO QUE AL APROVECHAR LA PROMOCIÓN PARA EL CURSO* *Obtendra …" at bounding box center [219, 143] width 230 height 29
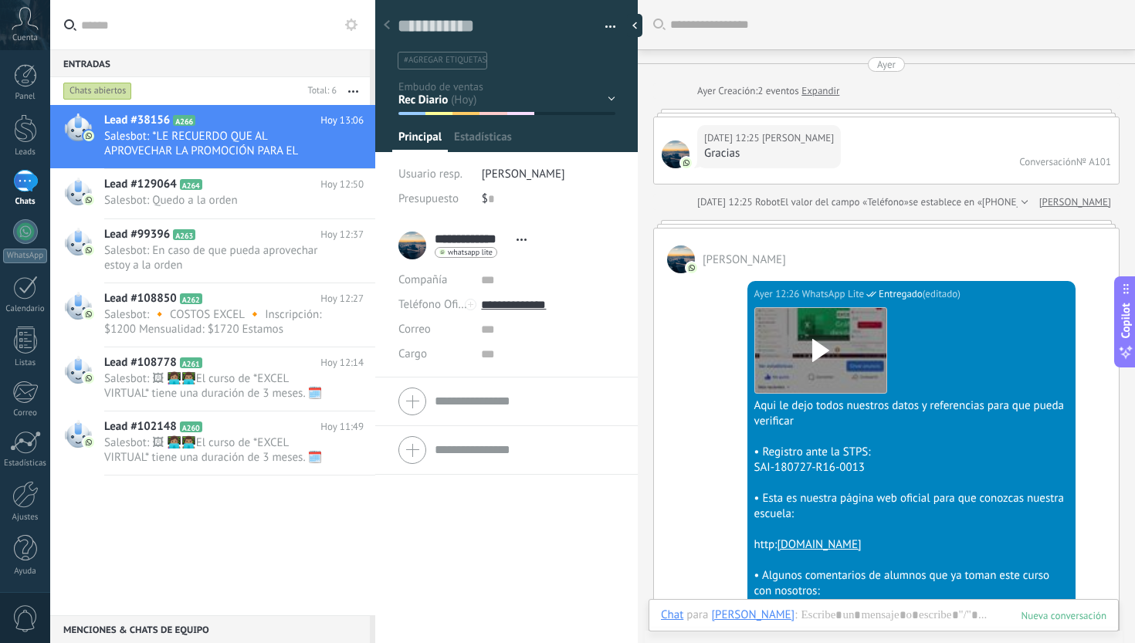
scroll to position [23, 0]
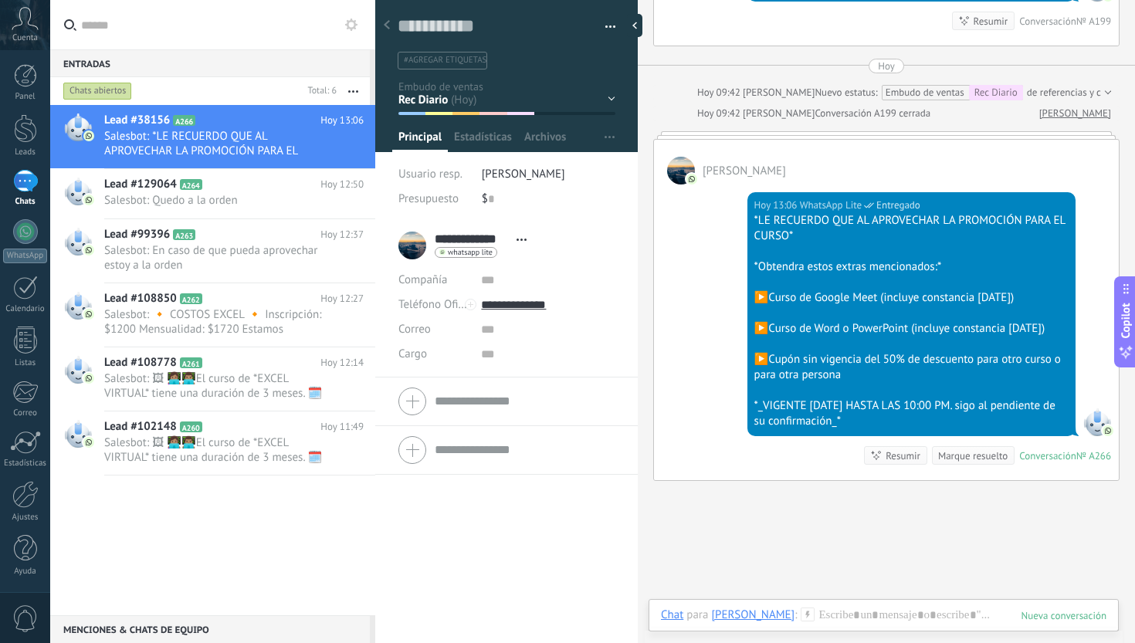
click at [957, 463] on div "Marque resuelto" at bounding box center [972, 455] width 69 height 15
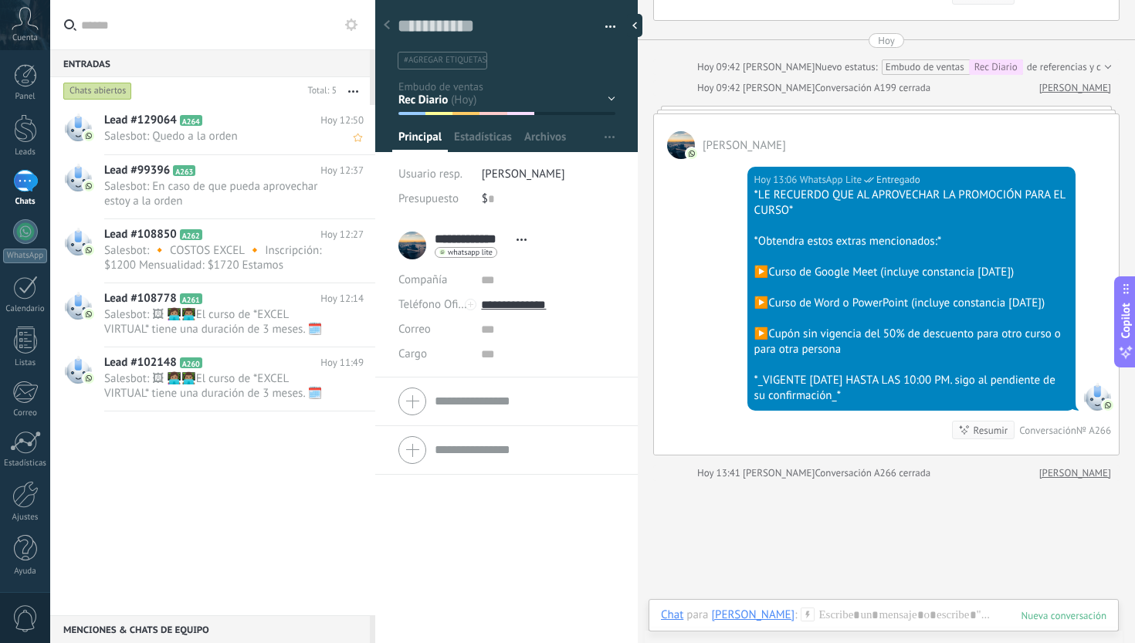
click at [287, 128] on div "Lead #129064 A264 [DATE] 12:50 Salesbot: Quedo a la orden" at bounding box center [239, 129] width 271 height 49
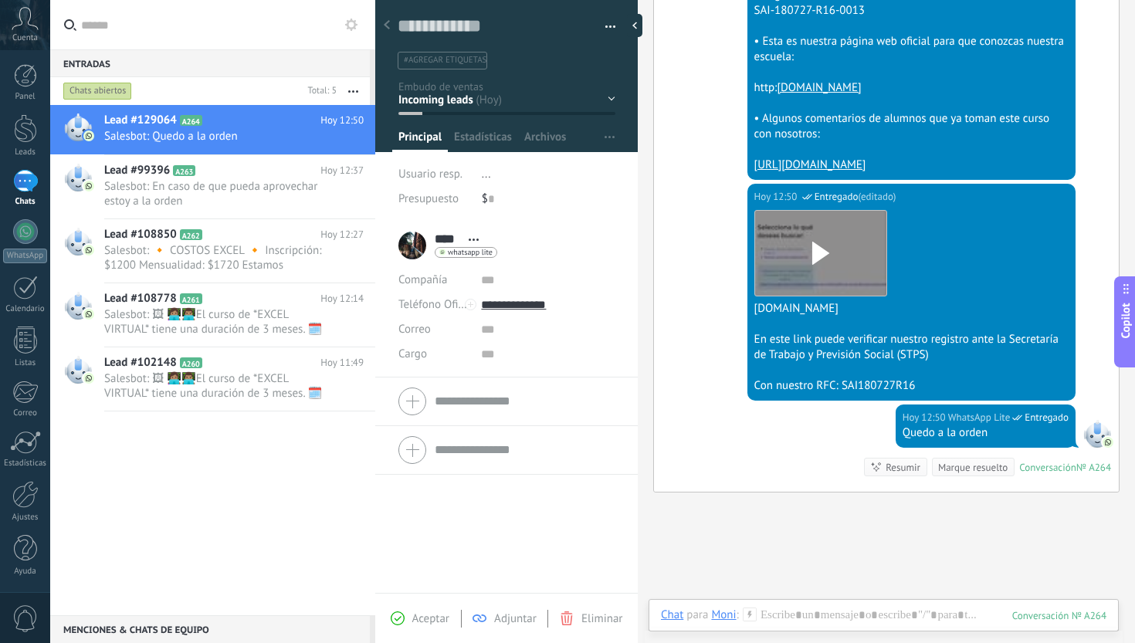
scroll to position [2251, 0]
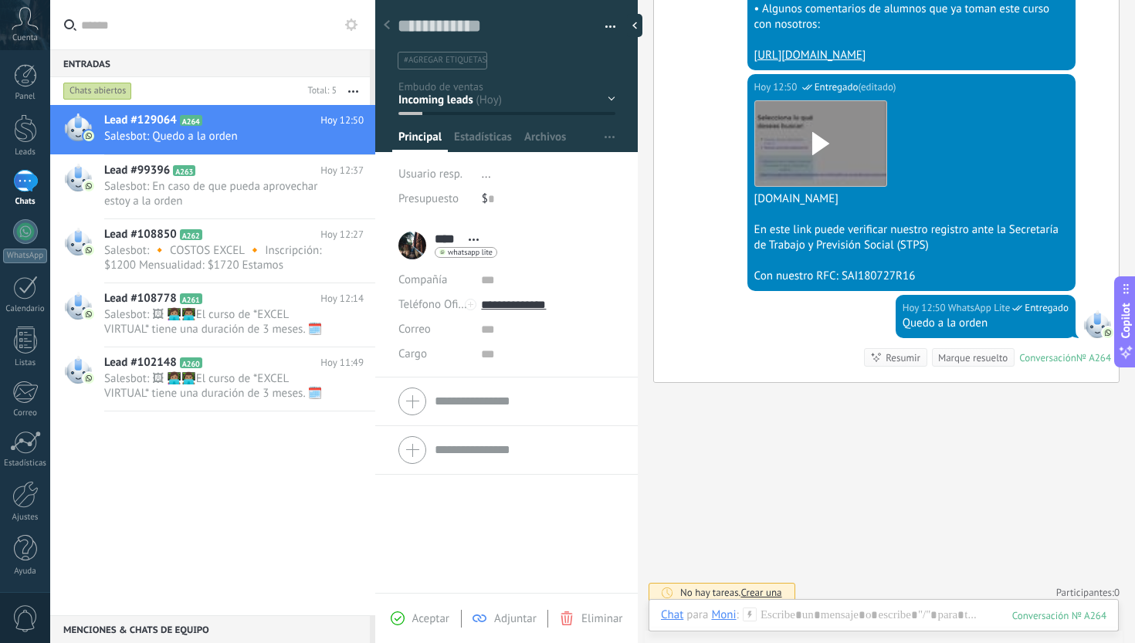
click at [0, 0] on div "Inicio y temario clase y horarios referencias y costos Formas de pago Rec Diario" at bounding box center [0, 0] width 0 height 0
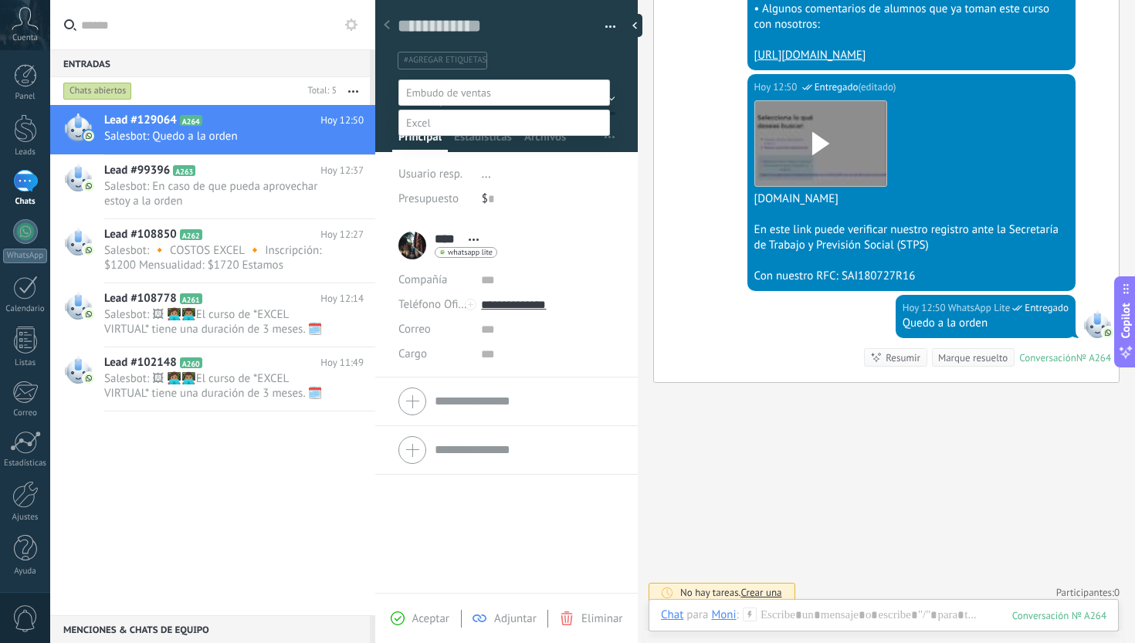
click at [0, 0] on label "referencias y costos" at bounding box center [0, 0] width 0 height 0
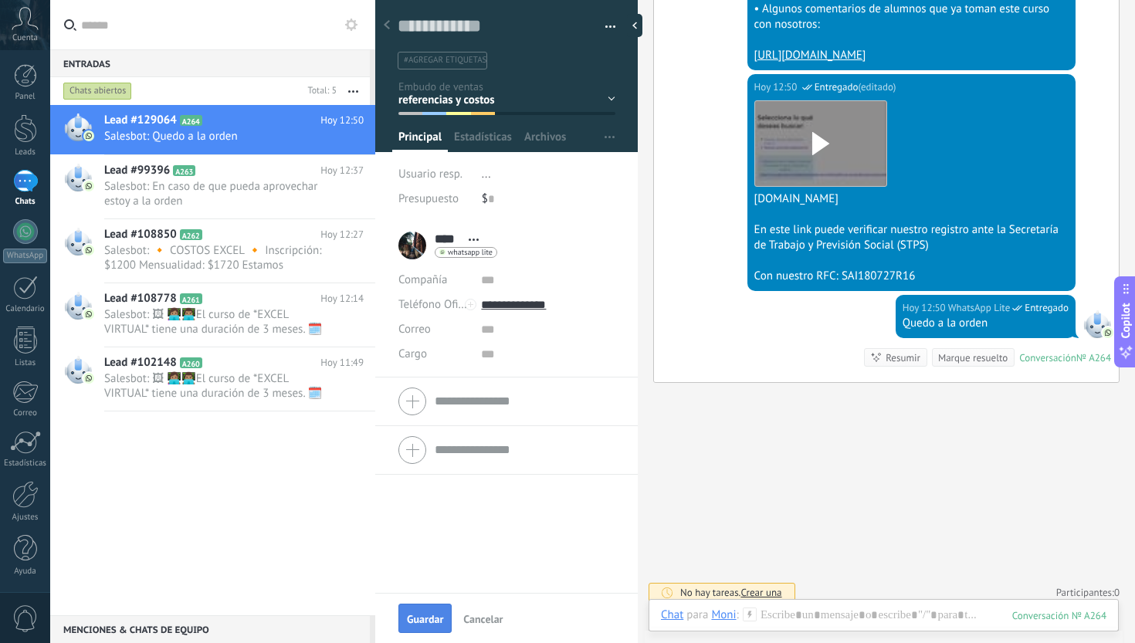
click at [428, 610] on button "Guardar" at bounding box center [424, 618] width 53 height 29
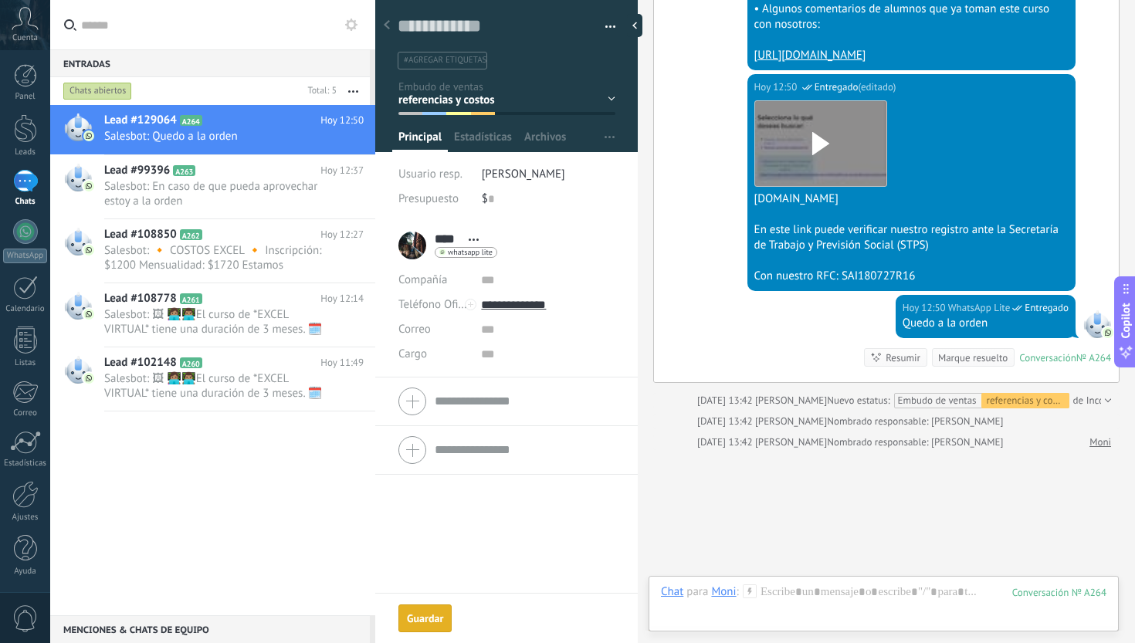
scroll to position [2318, 0]
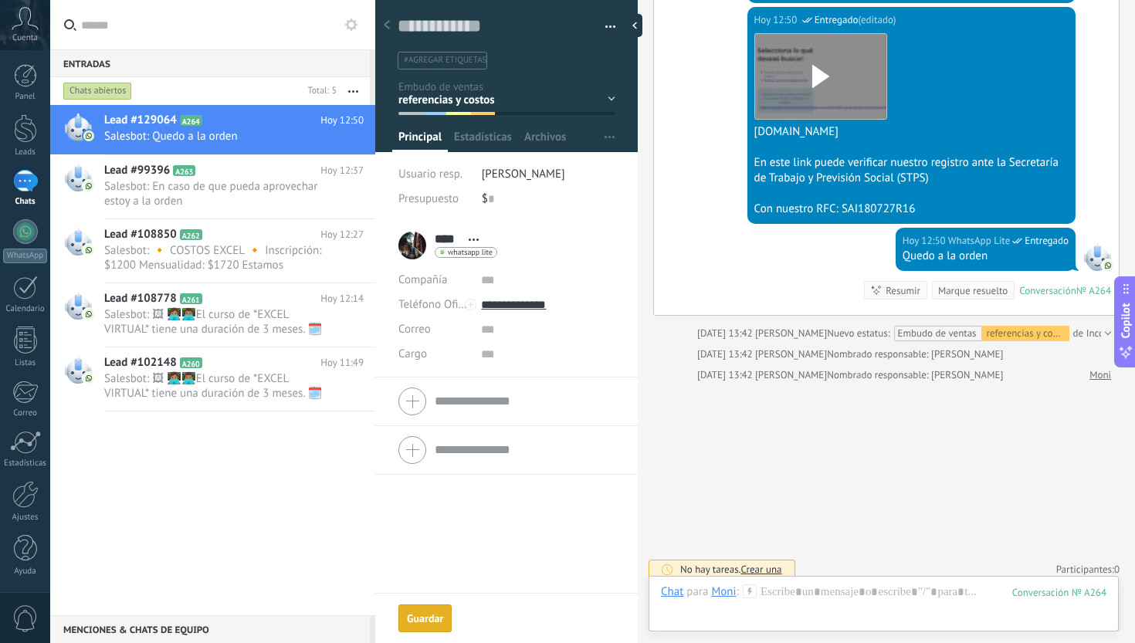
click at [983, 298] on div "Marque resuelto" at bounding box center [972, 290] width 69 height 15
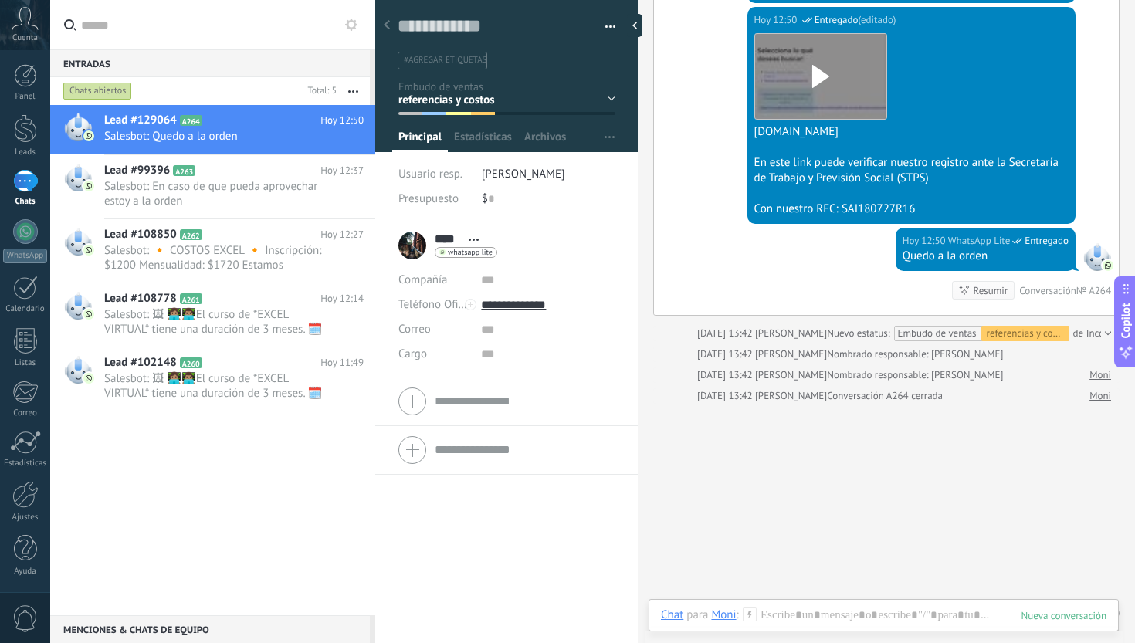
scroll to position [2339, 0]
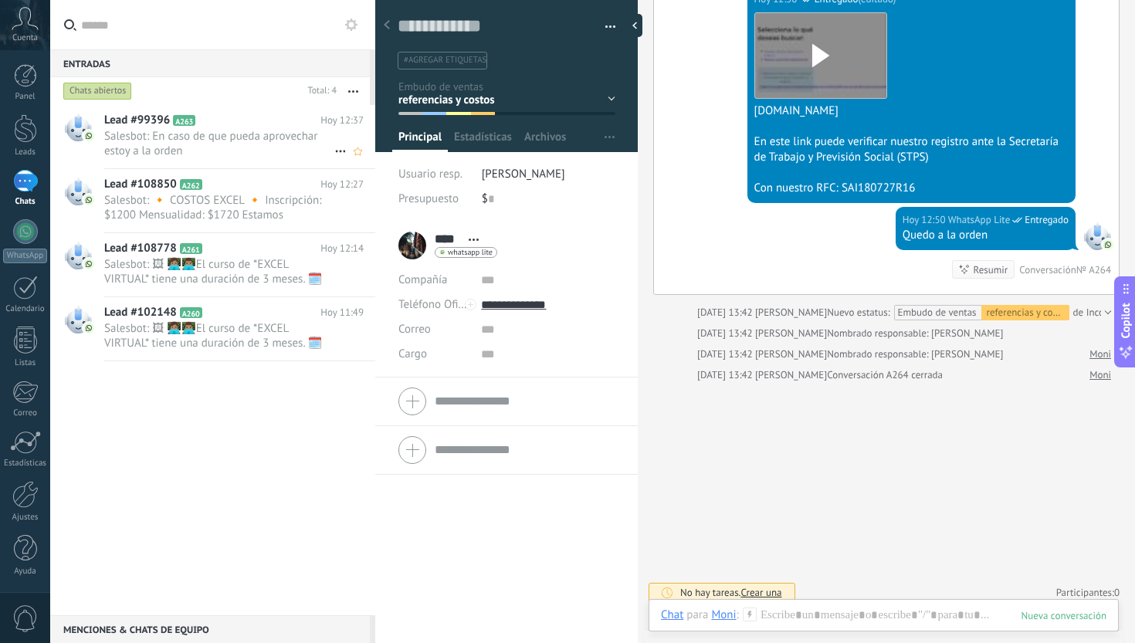
click at [241, 130] on span "Salesbot: En caso de que pueda aprovechar estoy a la orden" at bounding box center [219, 143] width 230 height 29
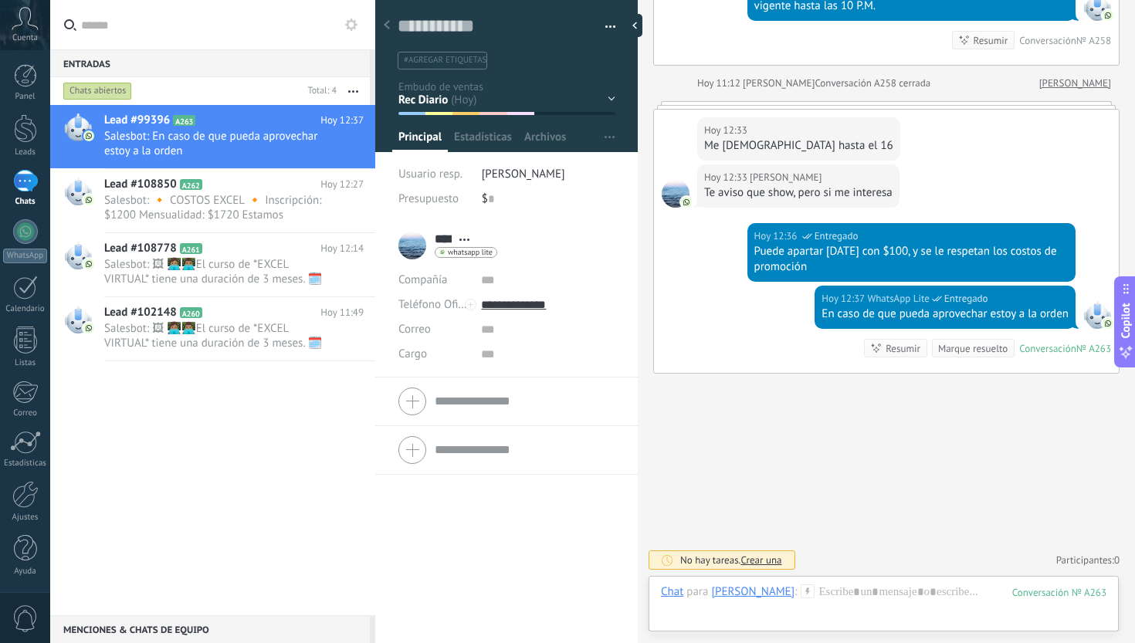
scroll to position [2789, 0]
click at [958, 345] on div "Marque resuelto" at bounding box center [972, 348] width 69 height 15
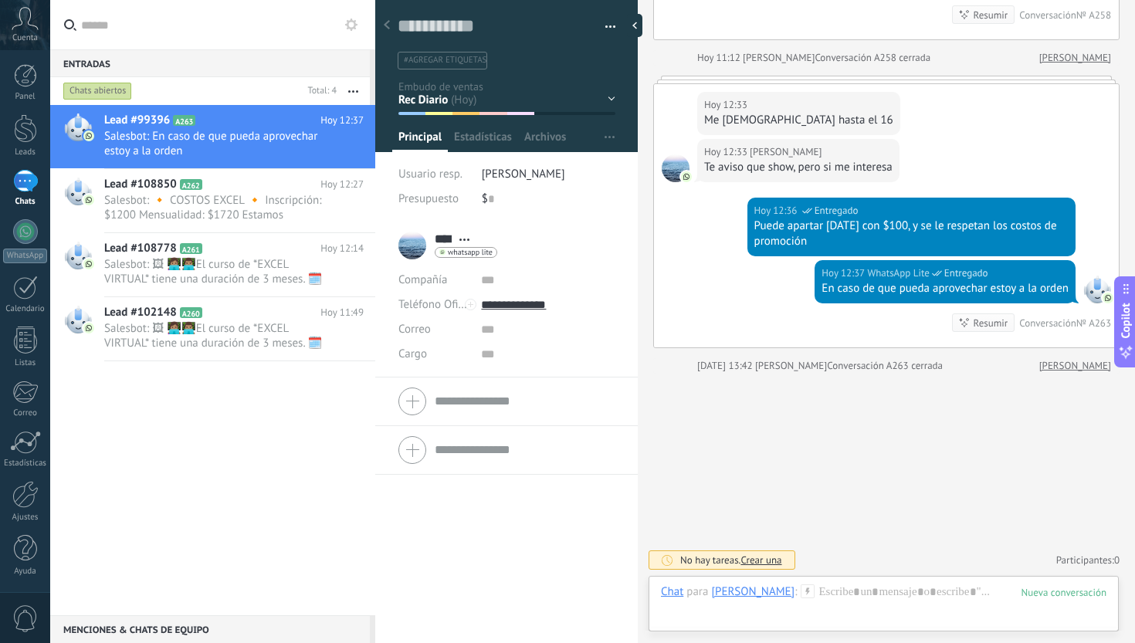
scroll to position [2815, 0]
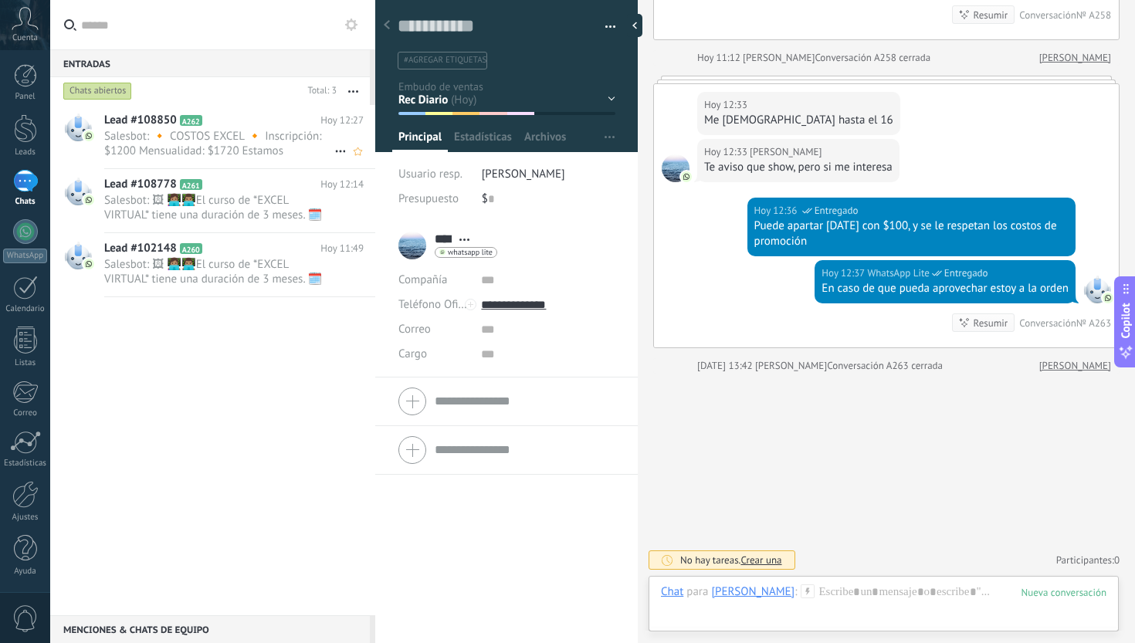
click at [290, 141] on span "Salesbot: 🔸 COSTOS EXCEL 🔸 Inscripción: $1200 Mensualidad: $1720 Estamos maneja…" at bounding box center [219, 143] width 230 height 29
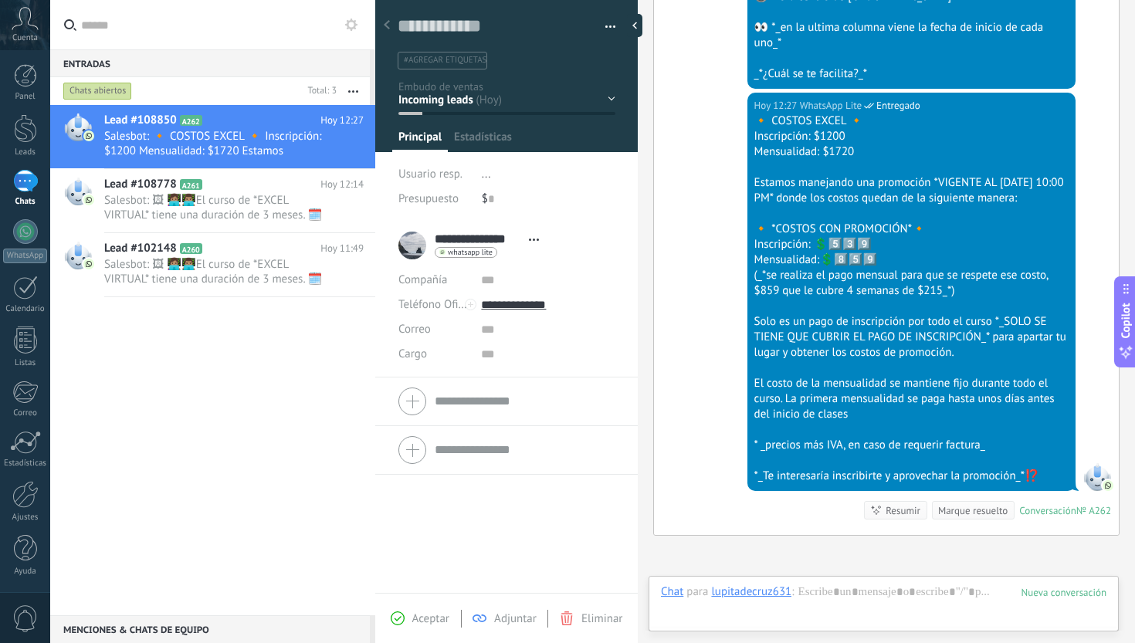
scroll to position [23, 0]
click at [0, 0] on div "Inicio y temario clase y horarios referencias y costos Formas de pago Rec Diario" at bounding box center [0, 0] width 0 height 0
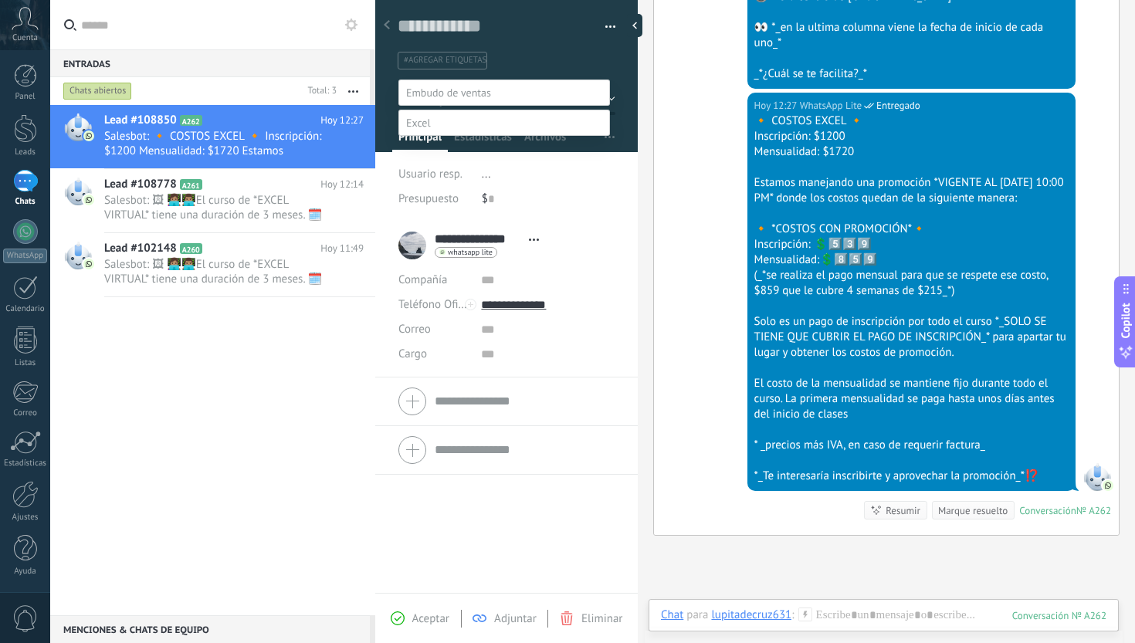
click at [0, 0] on label "referencias y costos" at bounding box center [0, 0] width 0 height 0
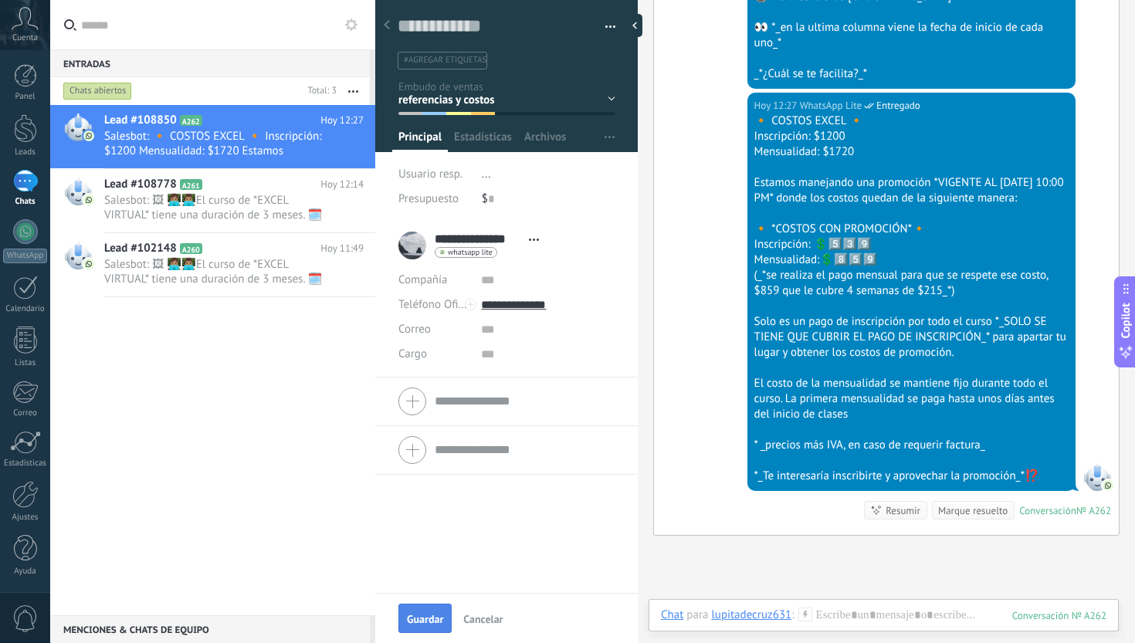
click at [439, 614] on span "Guardar" at bounding box center [425, 619] width 36 height 11
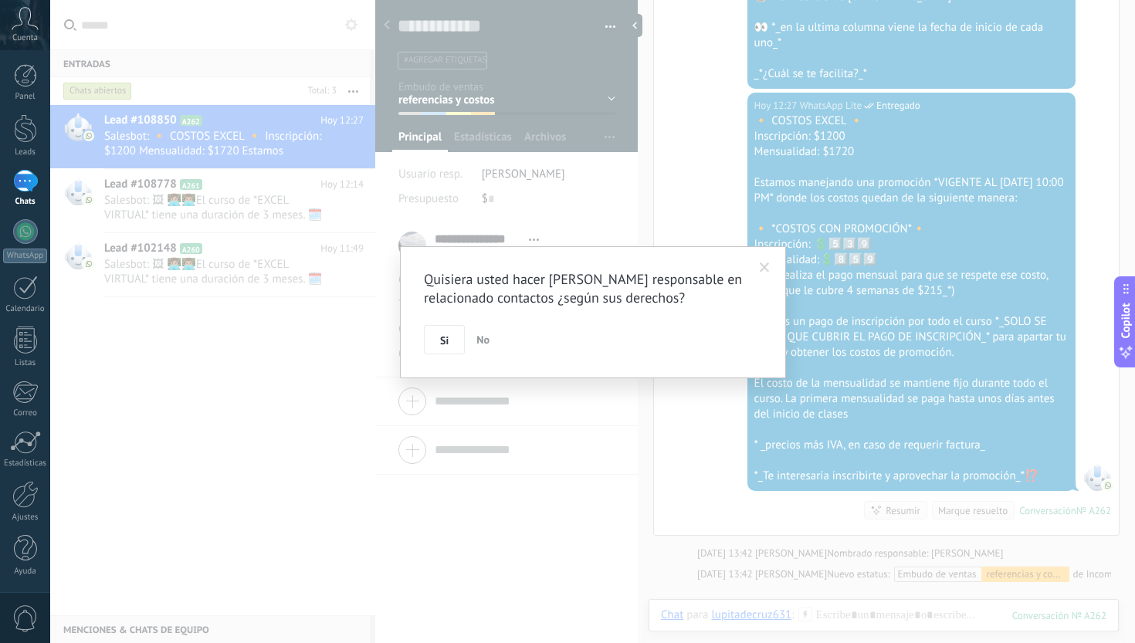
scroll to position [1606, 0]
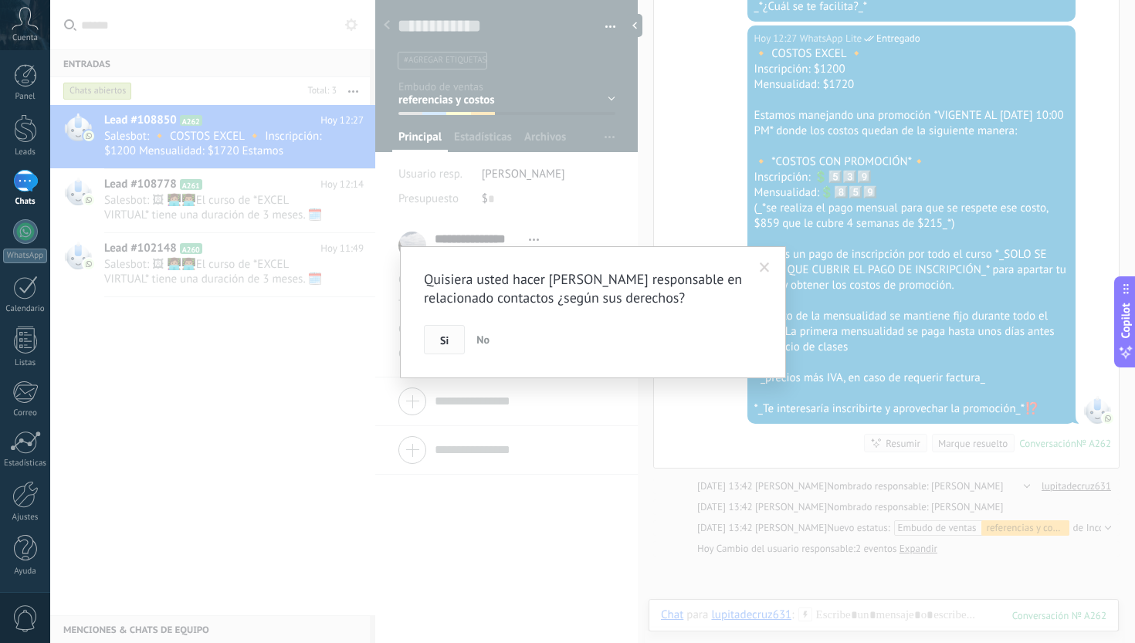
click at [439, 354] on button "Si" at bounding box center [444, 339] width 41 height 29
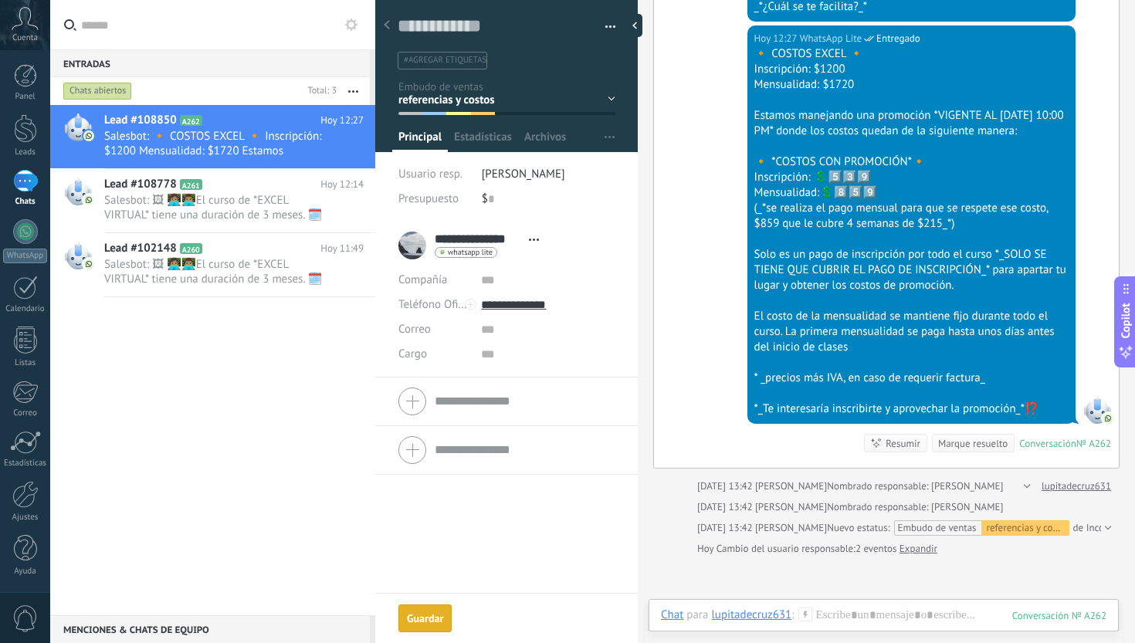
click at [969, 451] on div "Marque resuelto" at bounding box center [972, 443] width 69 height 15
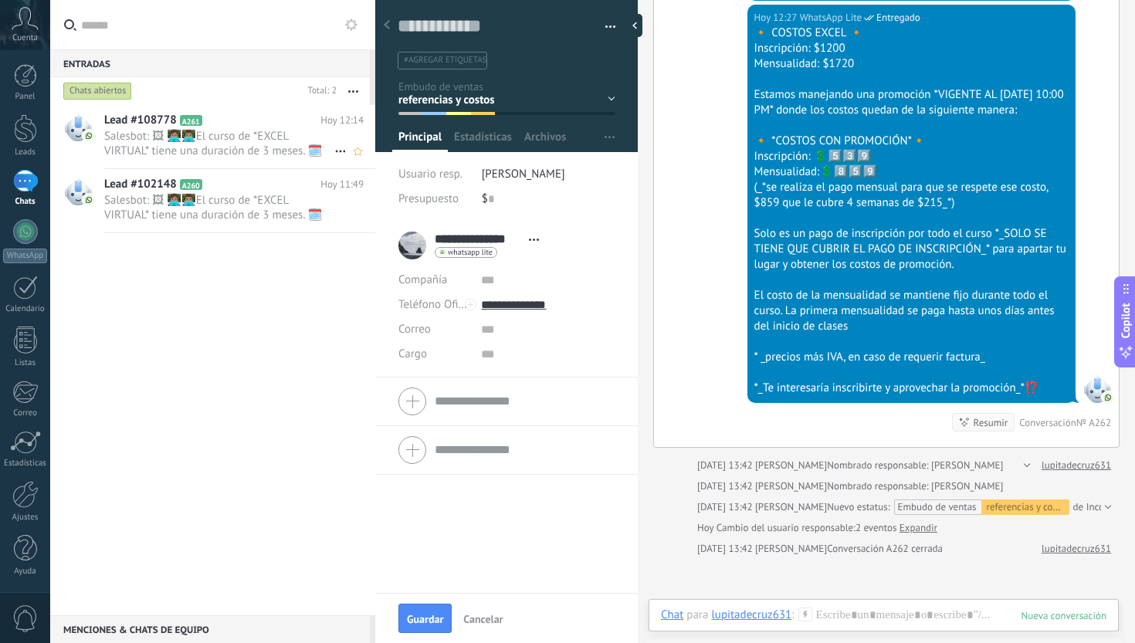
click at [278, 150] on span "Salesbot: 🖼 👩🏽‍💻👨🏽‍💻El curso de *EXCEL VIRTUAL* tiene una duración de 3 meses. …" at bounding box center [219, 143] width 230 height 29
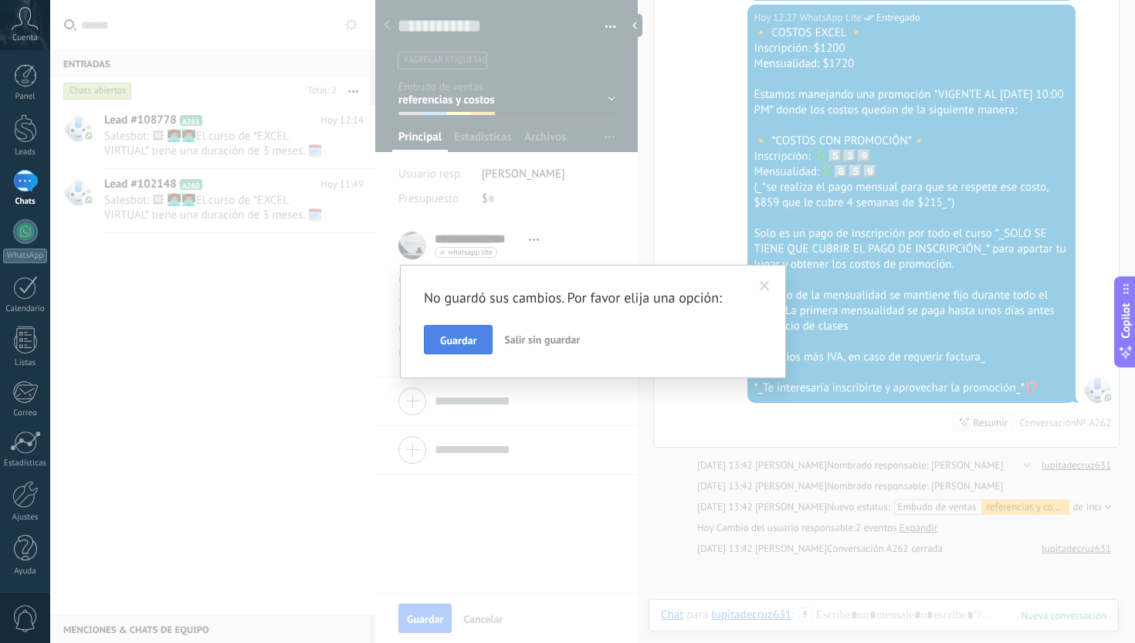
click at [453, 342] on span "Guardar" at bounding box center [458, 340] width 36 height 11
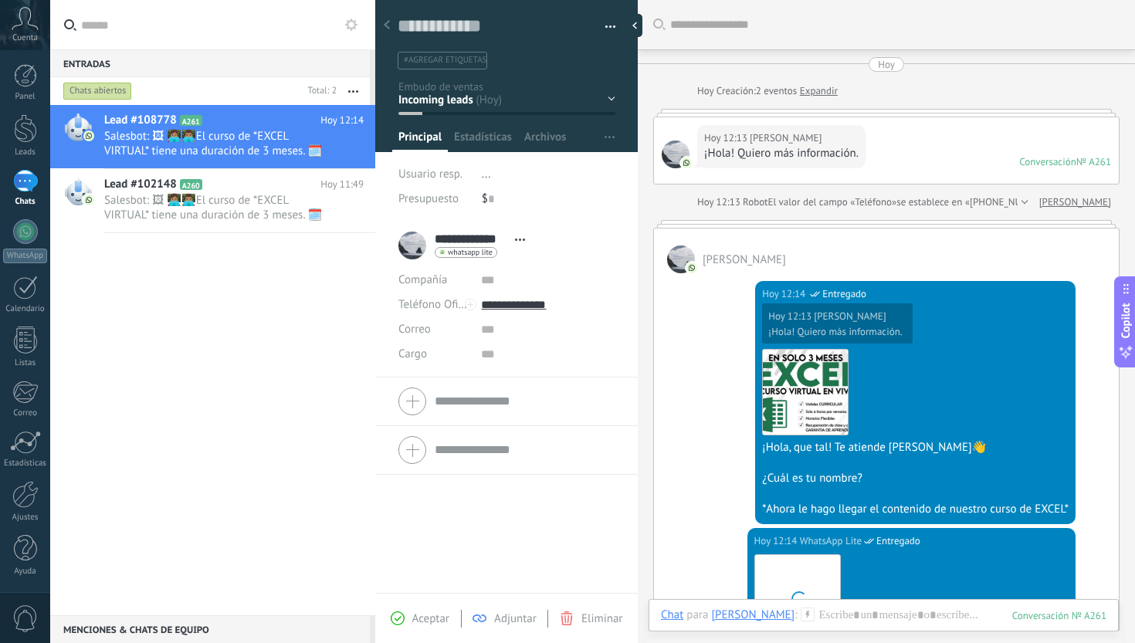
scroll to position [375, 0]
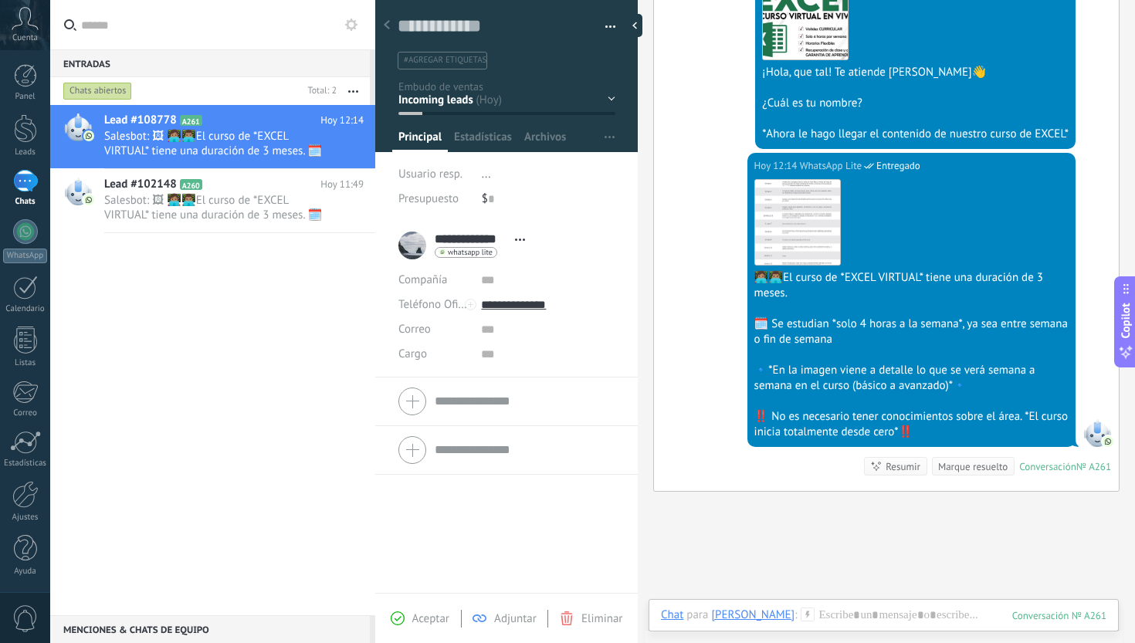
click at [0, 0] on div "Inicio y temario clase y horarios referencias y costos Formas de pago Rec Diario" at bounding box center [0, 0] width 0 height 0
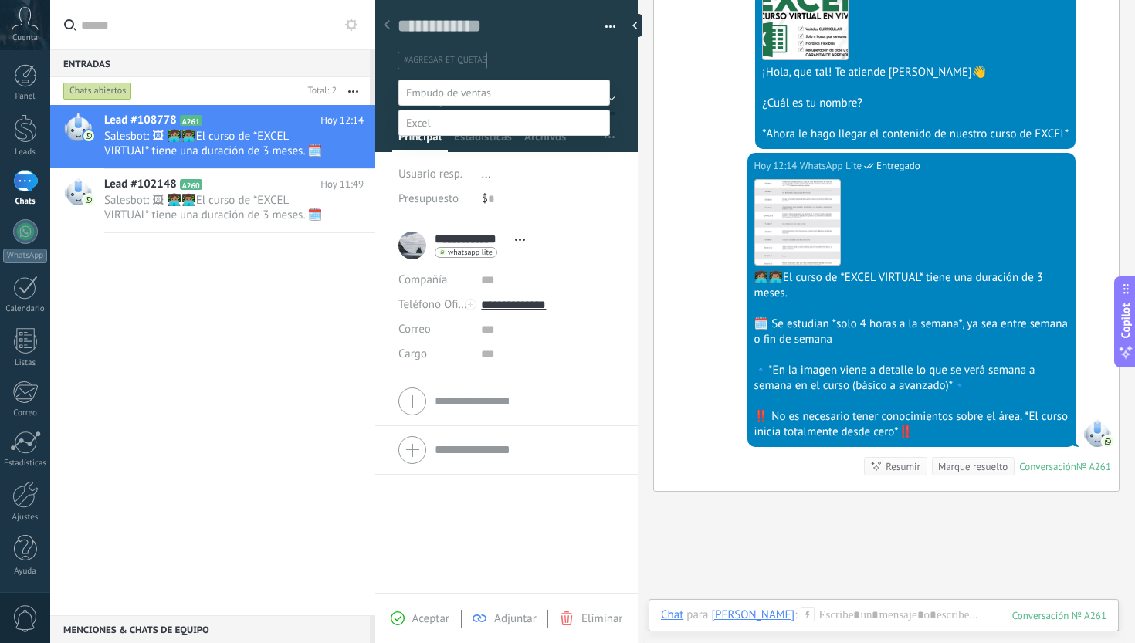
click at [0, 0] on label "Inicio y temario" at bounding box center [0, 0] width 0 height 0
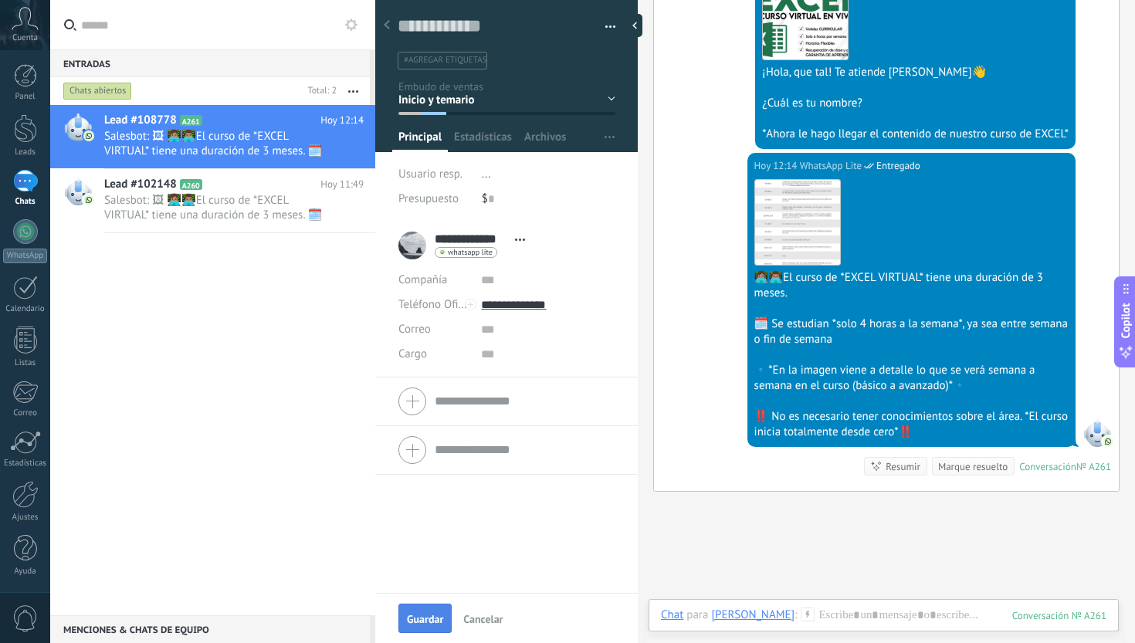
click at [431, 610] on button "Guardar" at bounding box center [424, 618] width 53 height 29
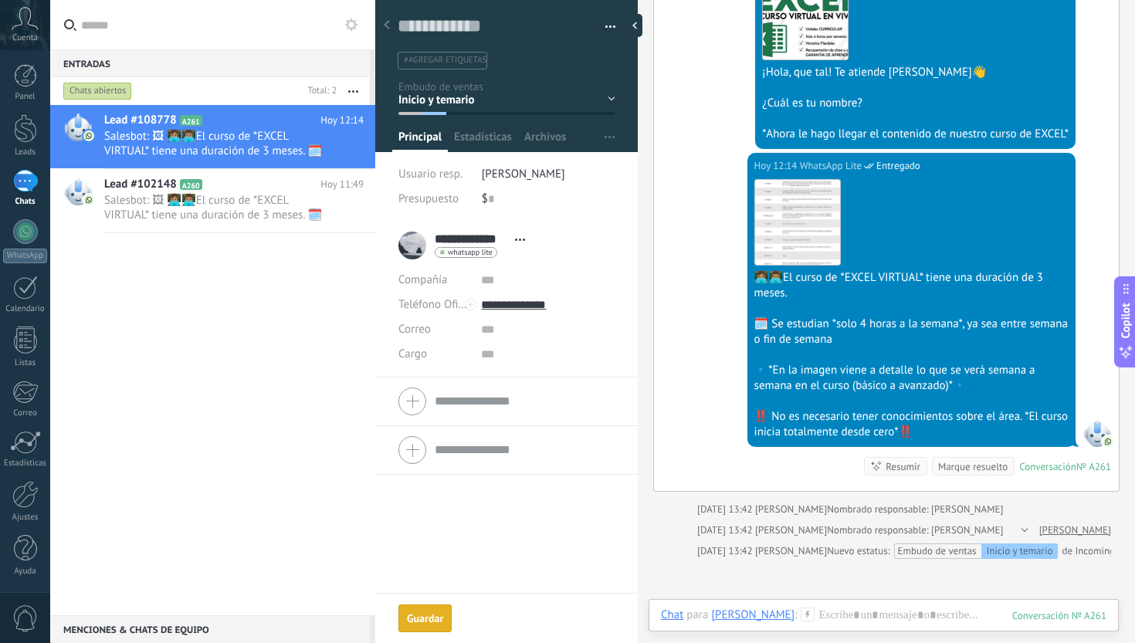
scroll to position [442, 0]
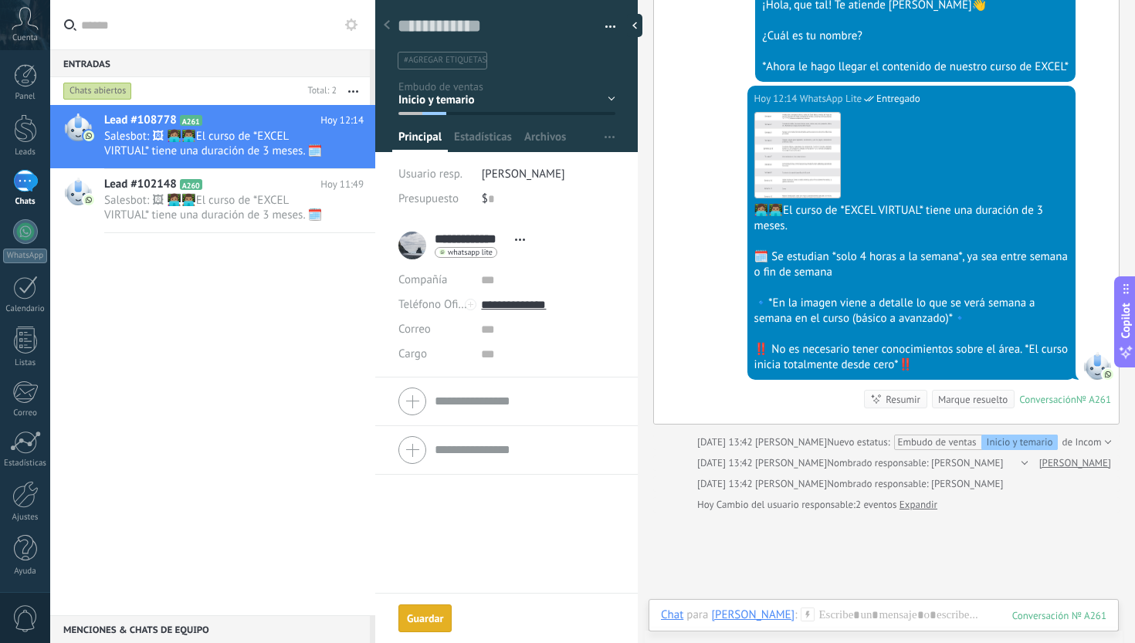
click at [972, 394] on div "Marque resuelto" at bounding box center [972, 399] width 69 height 15
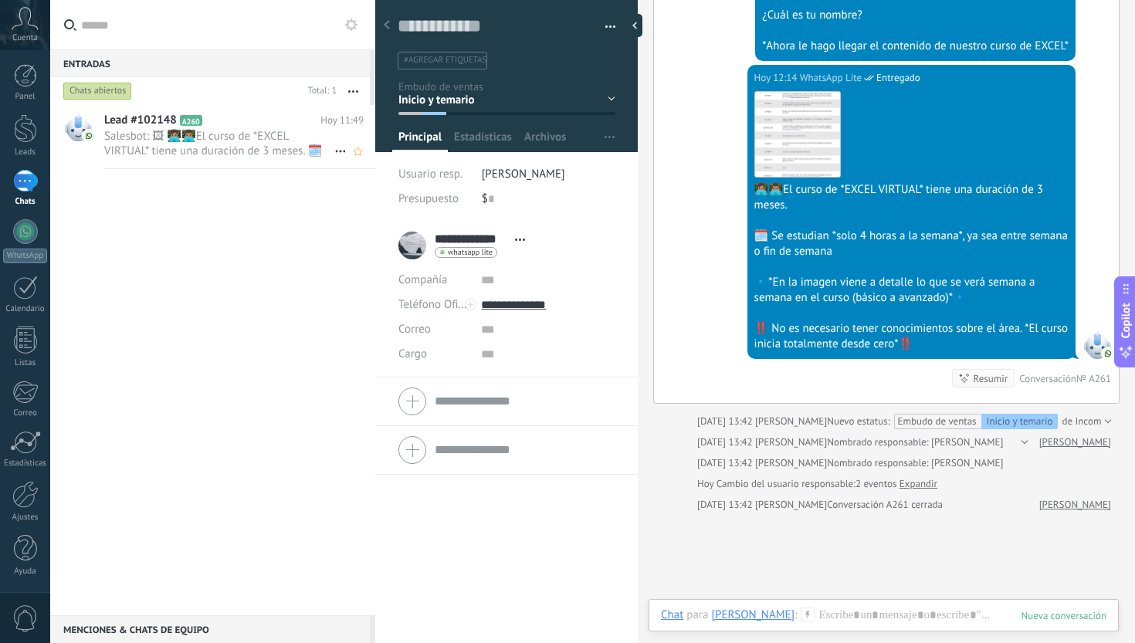
click at [260, 161] on div "Lead #102148 A260 [DATE] 11:49 Salesbot: 🖼 👩🏽‍💻👨🏽‍💻El curso de *EXCEL VIRTUAL* …" at bounding box center [239, 136] width 271 height 63
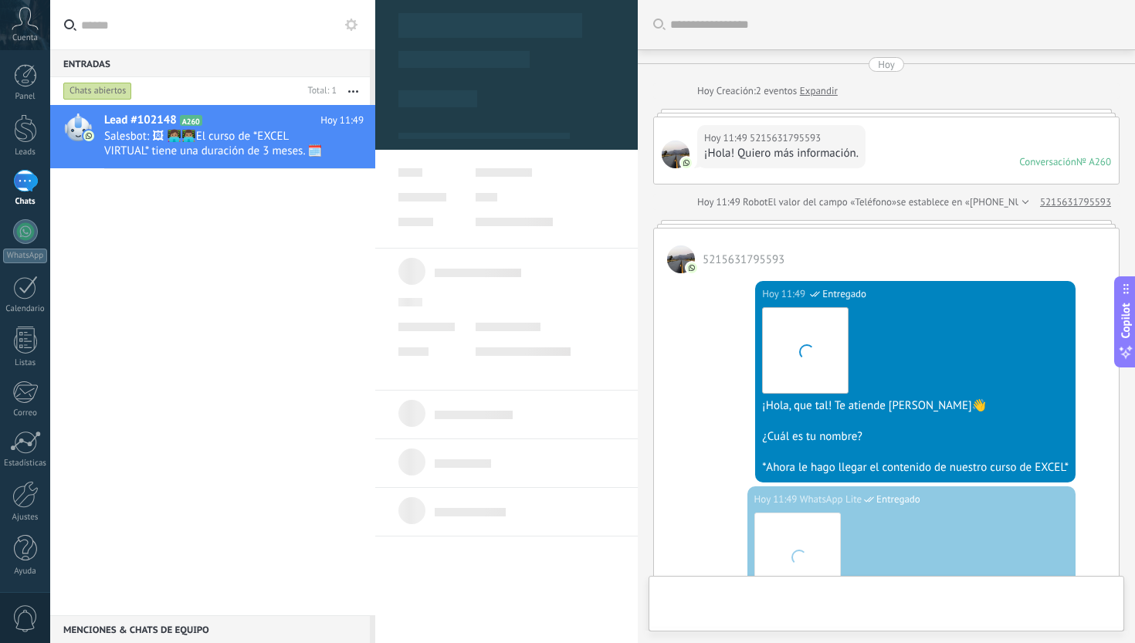
type textarea "**********"
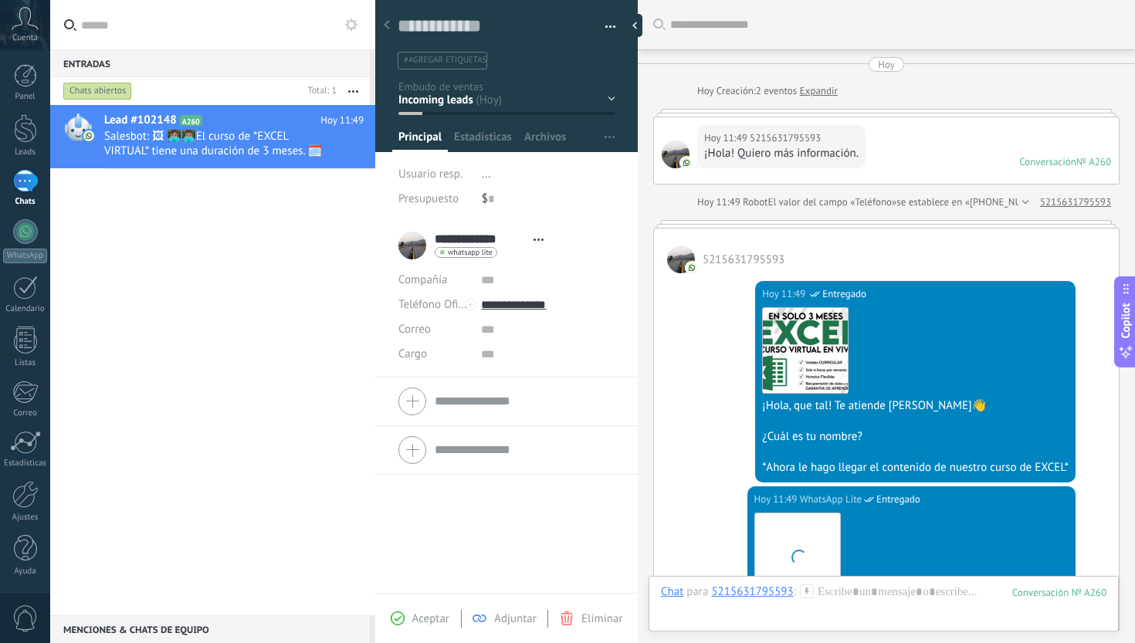
scroll to position [452, 0]
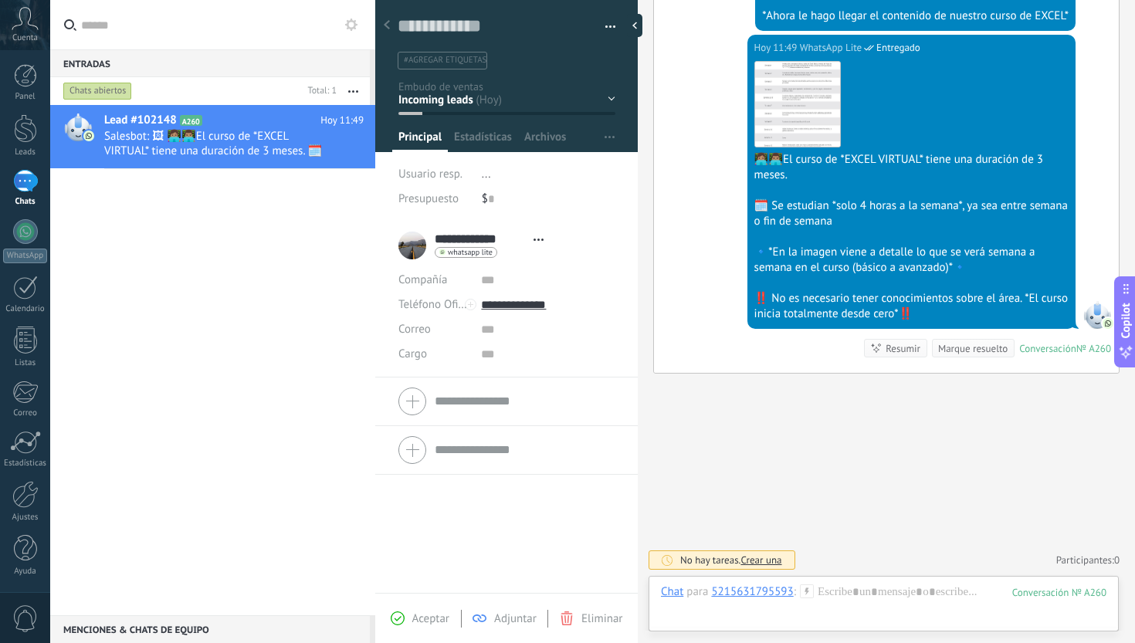
click at [0, 0] on div "Inicio y temario clase y horarios referencias y costos Formas de pago Rec Diario" at bounding box center [0, 0] width 0 height 0
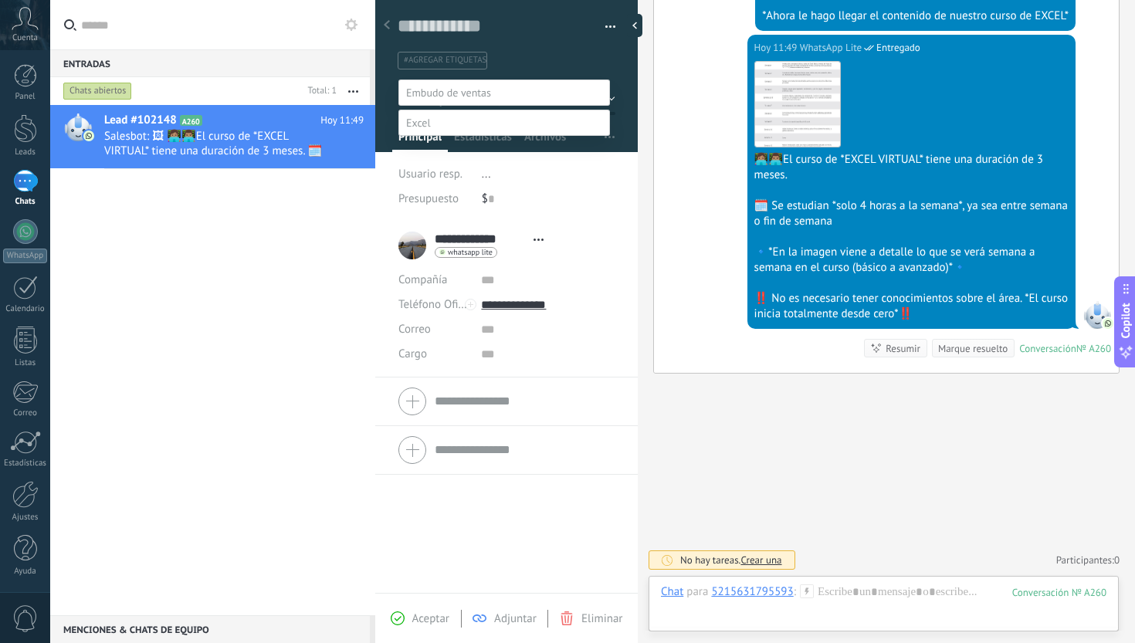
click at [0, 0] on label "referencias y costos" at bounding box center [0, 0] width 0 height 0
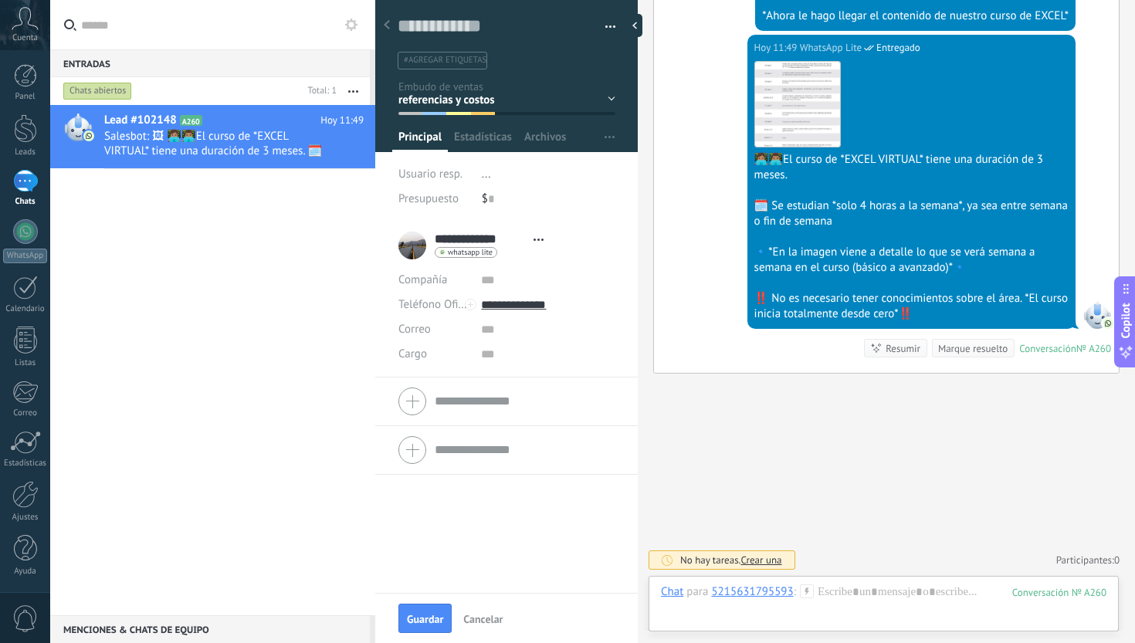
click at [0, 0] on div "Inicio y temario clase y horarios referencias y costos Formas de pago Rec Diario" at bounding box center [0, 0] width 0 height 0
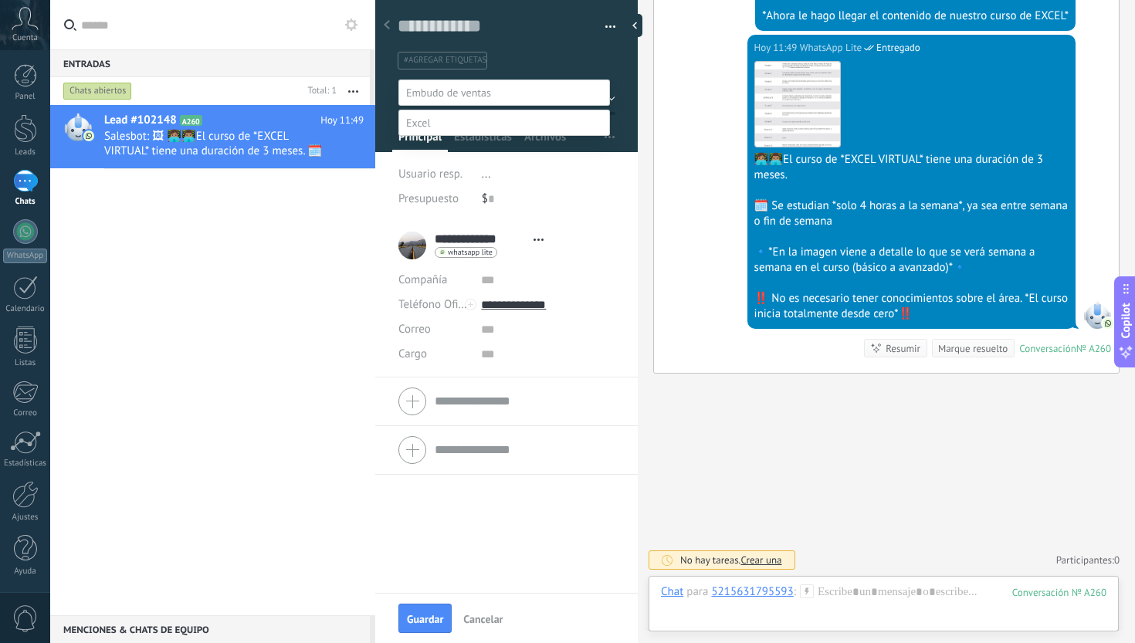
click at [0, 0] on label "Inicio y temario" at bounding box center [0, 0] width 0 height 0
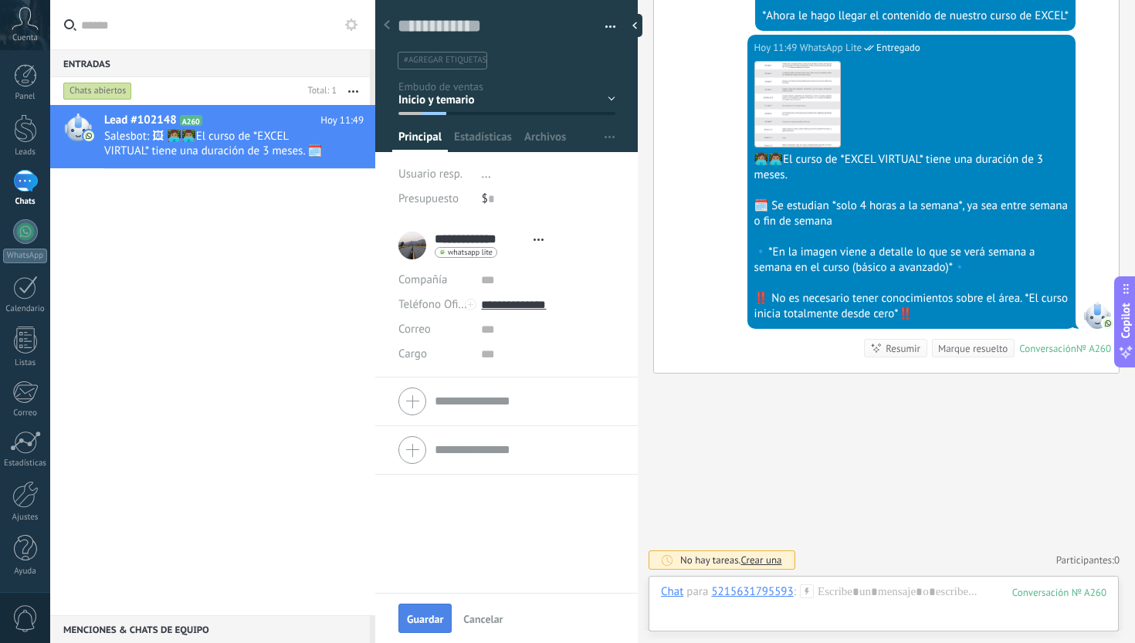
click at [433, 614] on span "Guardar" at bounding box center [425, 619] width 36 height 11
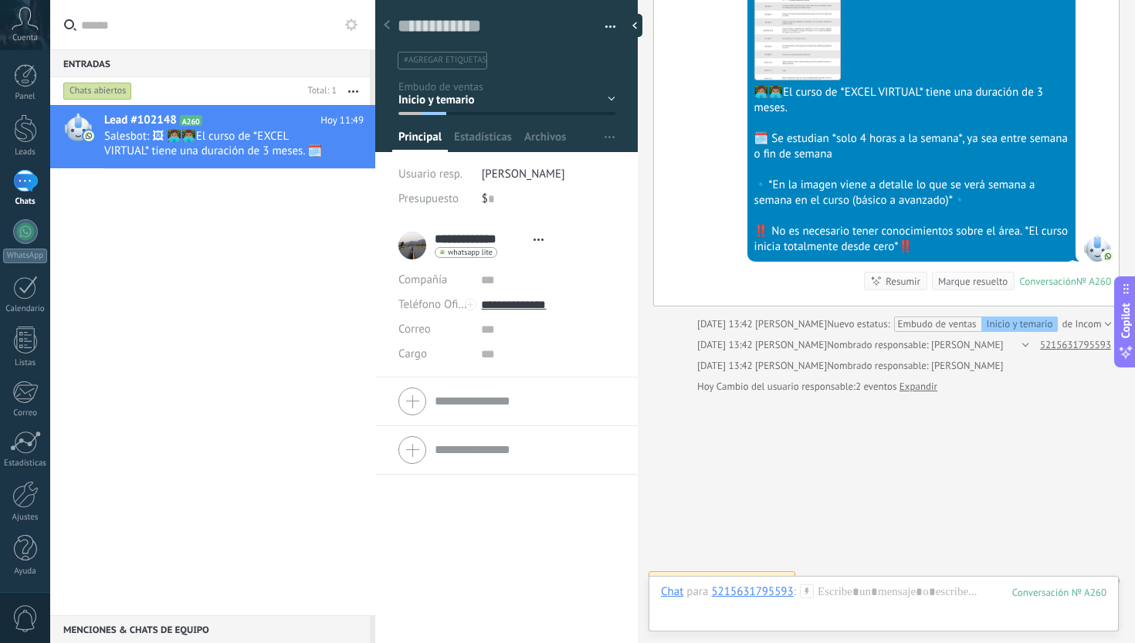
click at [976, 282] on div "Marque resuelto" at bounding box center [972, 281] width 69 height 15
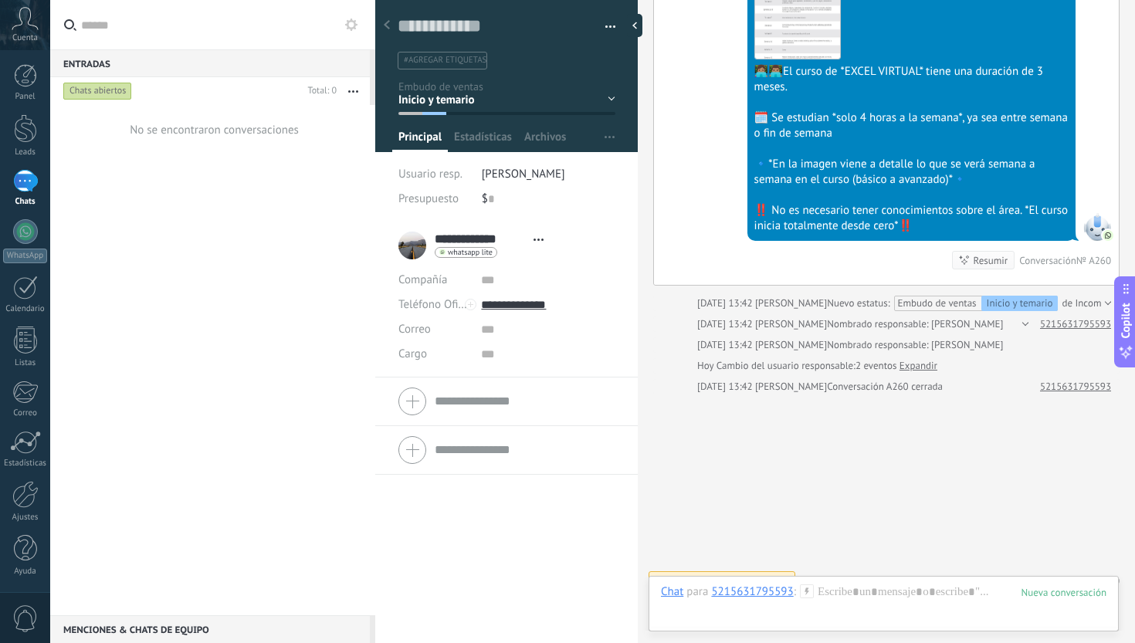
click at [246, 217] on div "No se encontraron conversaciones" at bounding box center [212, 360] width 325 height 510
click at [29, 130] on div at bounding box center [25, 128] width 23 height 29
